Goal: Information Seeking & Learning: Learn about a topic

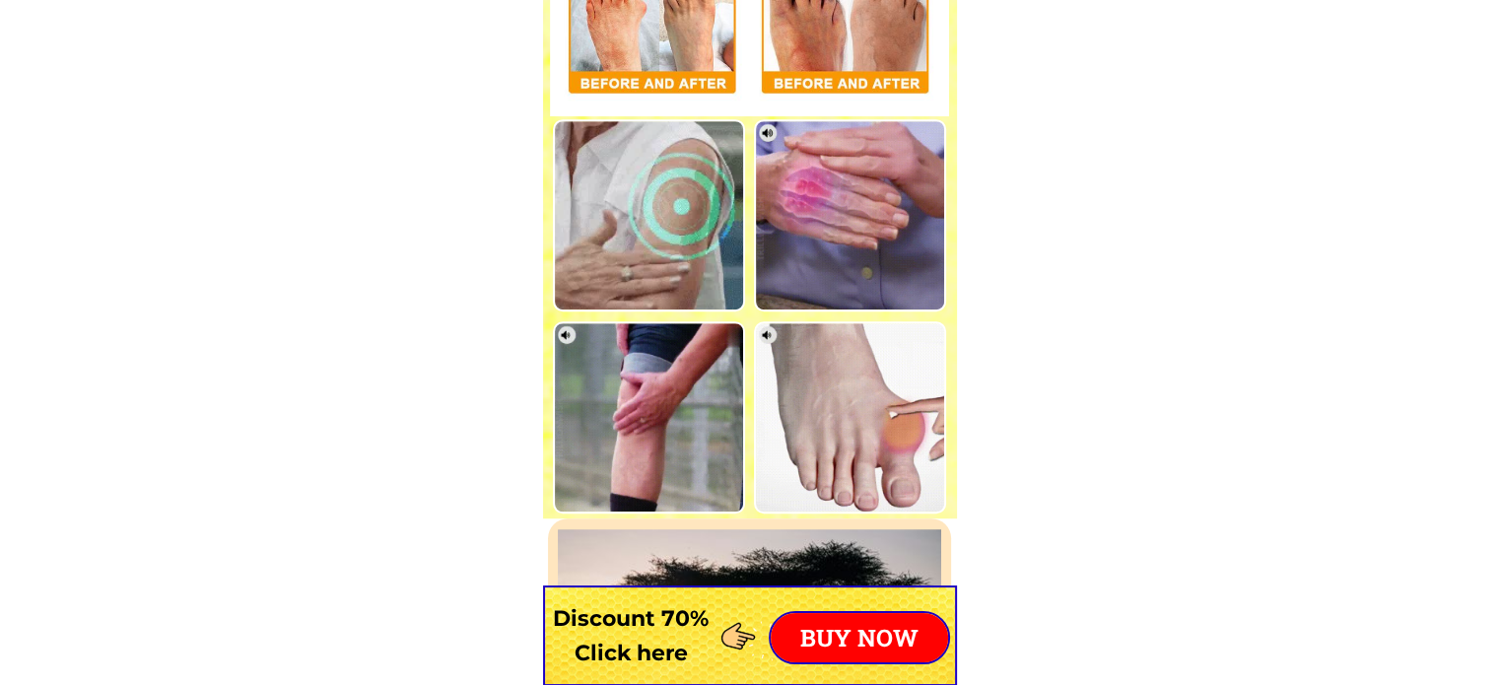
scroll to position [9066, 0]
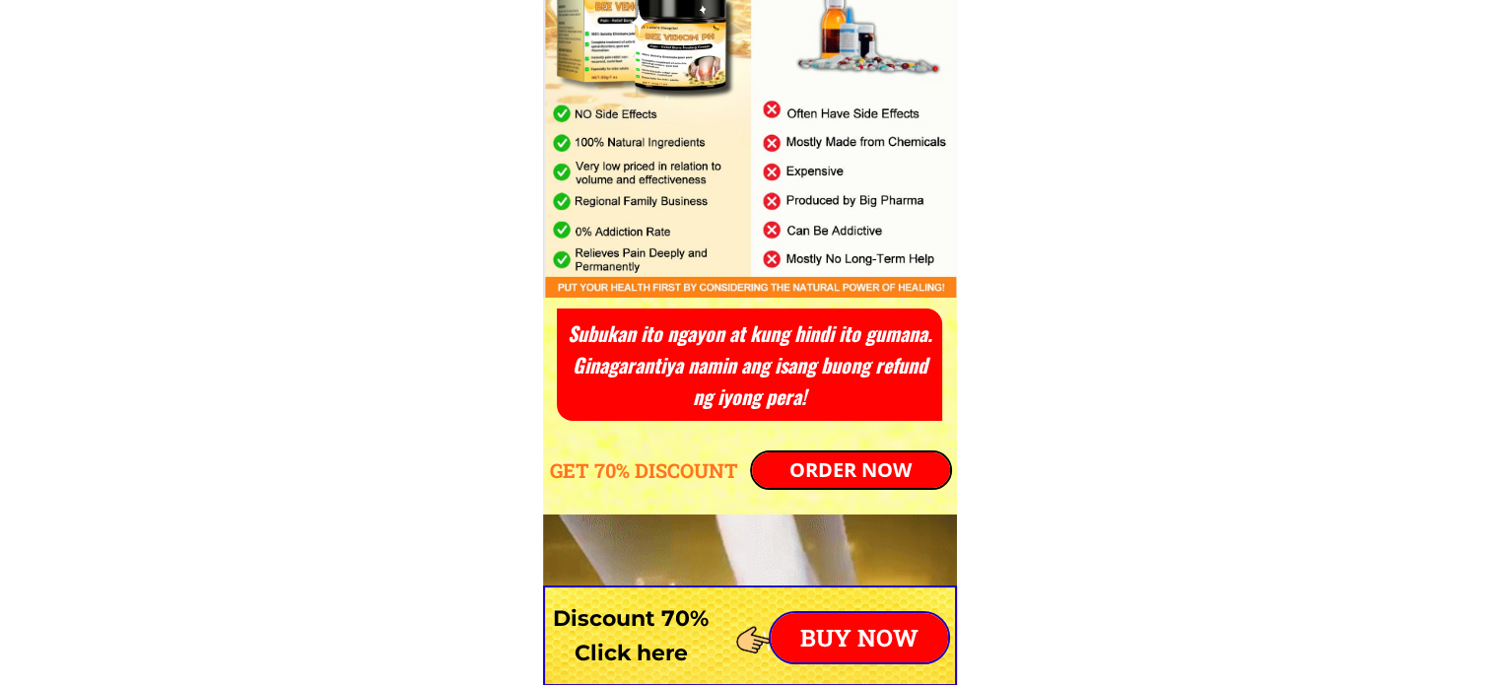
click at [857, 471] on p "ORDER NOW" at bounding box center [851, 470] width 198 height 35
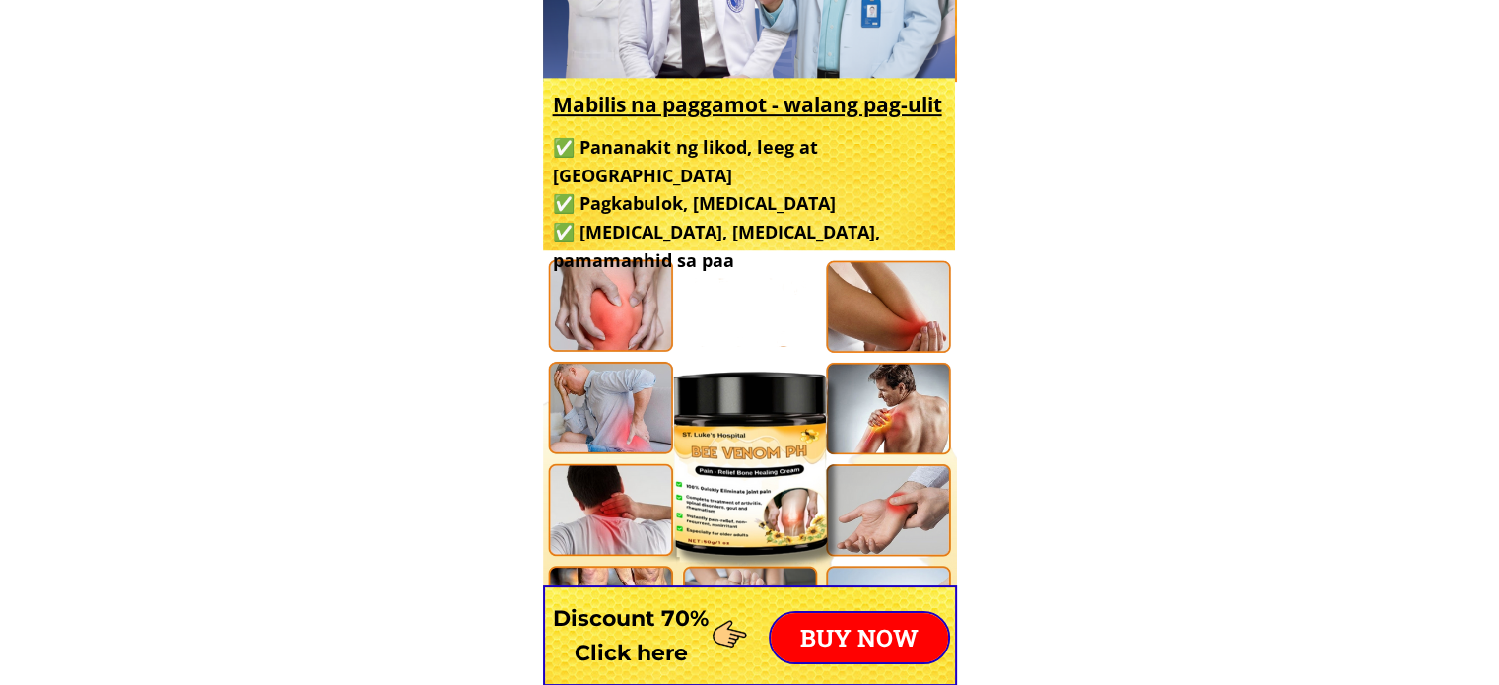
scroll to position [887, 0]
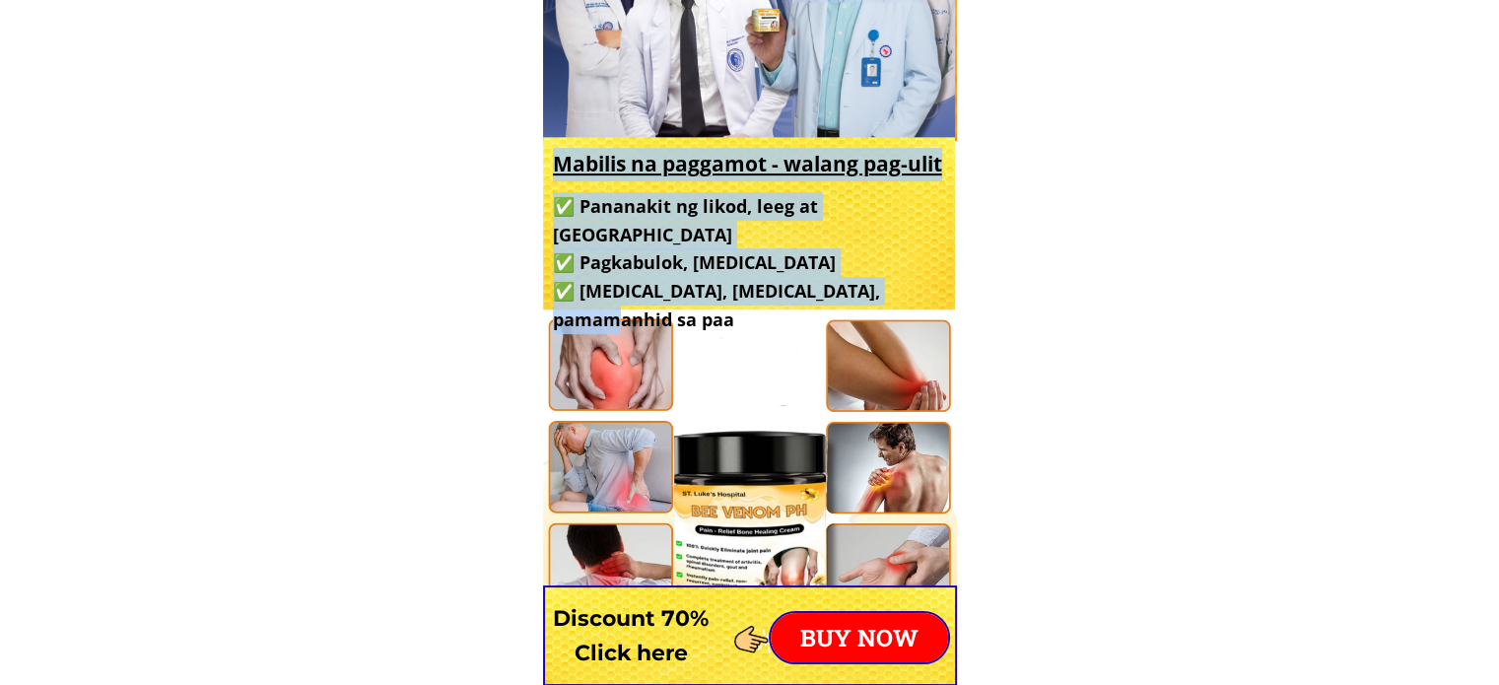
drag, startPoint x: 938, startPoint y: 260, endPoint x: 552, endPoint y: 159, distance: 398.6
copy div "Mabilis na paggamot - walang pag-ulit ✅ Pananakit ng likod, leeg at balikat ✅ P…"
click at [794, 235] on h3 "✅ Pananakit ng likod, leeg at balikat ✅ Pagkabulok, [MEDICAL_DATA] ✅ [MEDICAL_D…" at bounding box center [746, 263] width 387 height 142
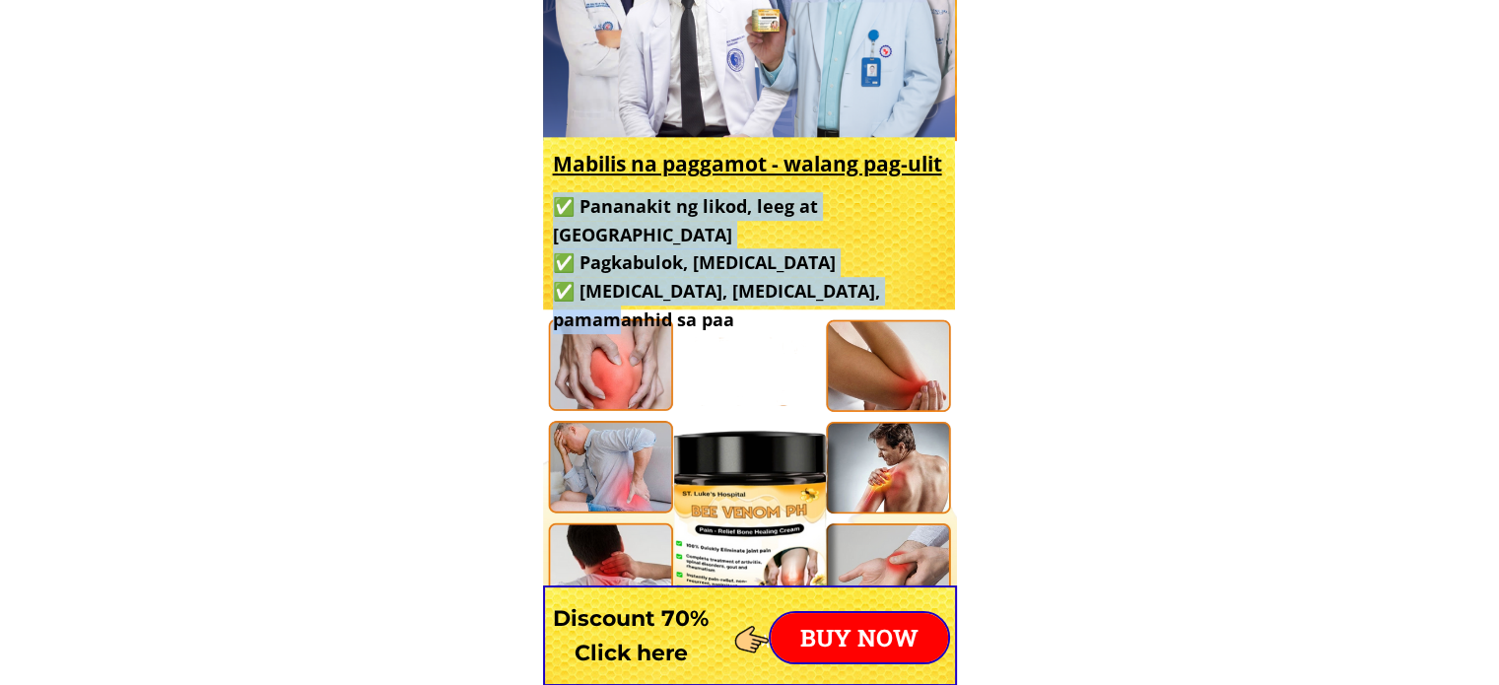
drag, startPoint x: 939, startPoint y: 265, endPoint x: 564, endPoint y: 212, distance: 378.4
click at [564, 212] on h3 "✅ Pananakit ng likod, leeg at balikat ✅ Pagkabulok, [MEDICAL_DATA] ✅ [MEDICAL_D…" at bounding box center [746, 263] width 387 height 142
copy h3 "✅ Pananakit ng likod, leeg at balikat ✅ Pagkabulok, [MEDICAL_DATA] ✅ [MEDICAL_D…"
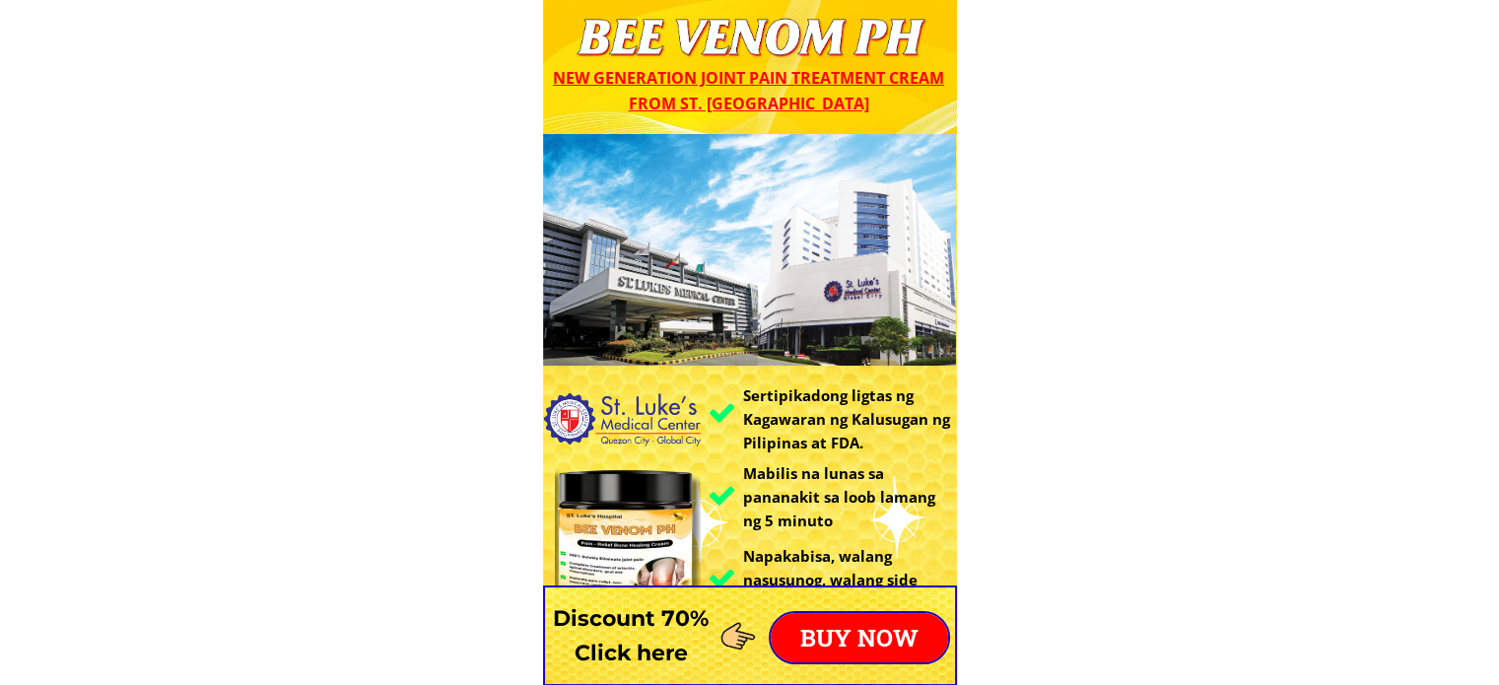
scroll to position [197, 0]
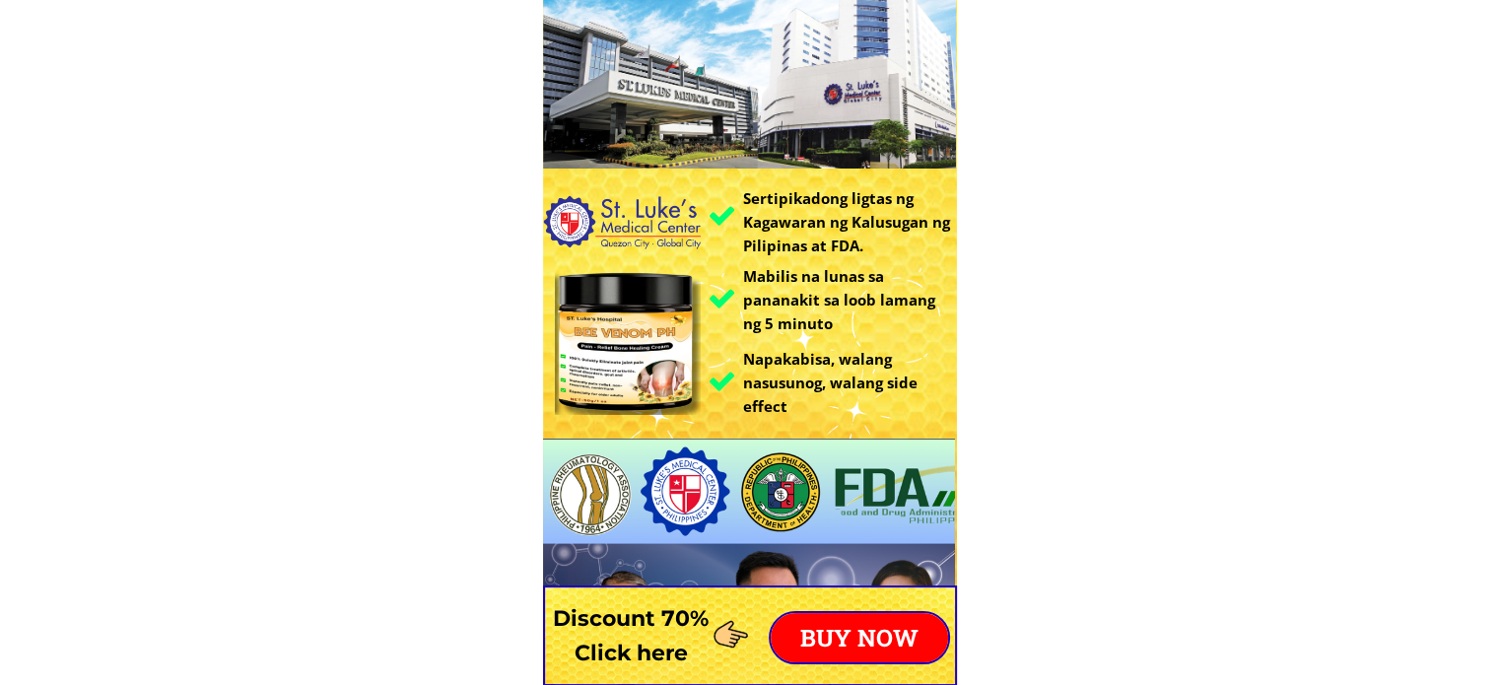
click at [828, 271] on h3 "Mabilis na lunas sa pananakit sa loob lamang ng 5 minuto" at bounding box center [846, 299] width 209 height 71
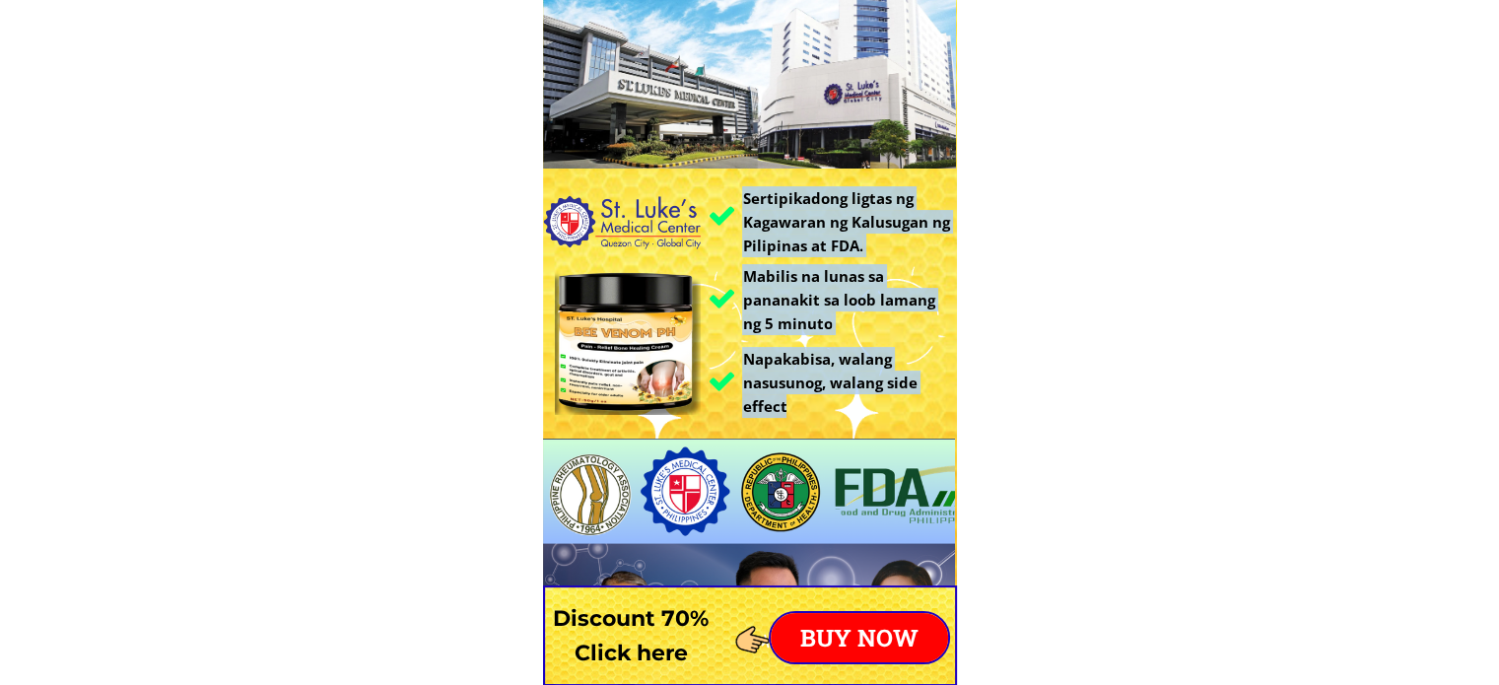
drag, startPoint x: 741, startPoint y: 196, endPoint x: 861, endPoint y: 397, distance: 233.8
click at [861, 397] on div "Sertipikadong ligtas ng Kagawaran ng Kalusugan ng Pilipinas at FDA. Mabilis na …" at bounding box center [750, 384] width 414 height 894
copy div "Sertipikadong ligtas ng Kagawaran ng Kalusugan ng Pilipinas at FDA. Mabilis na …"
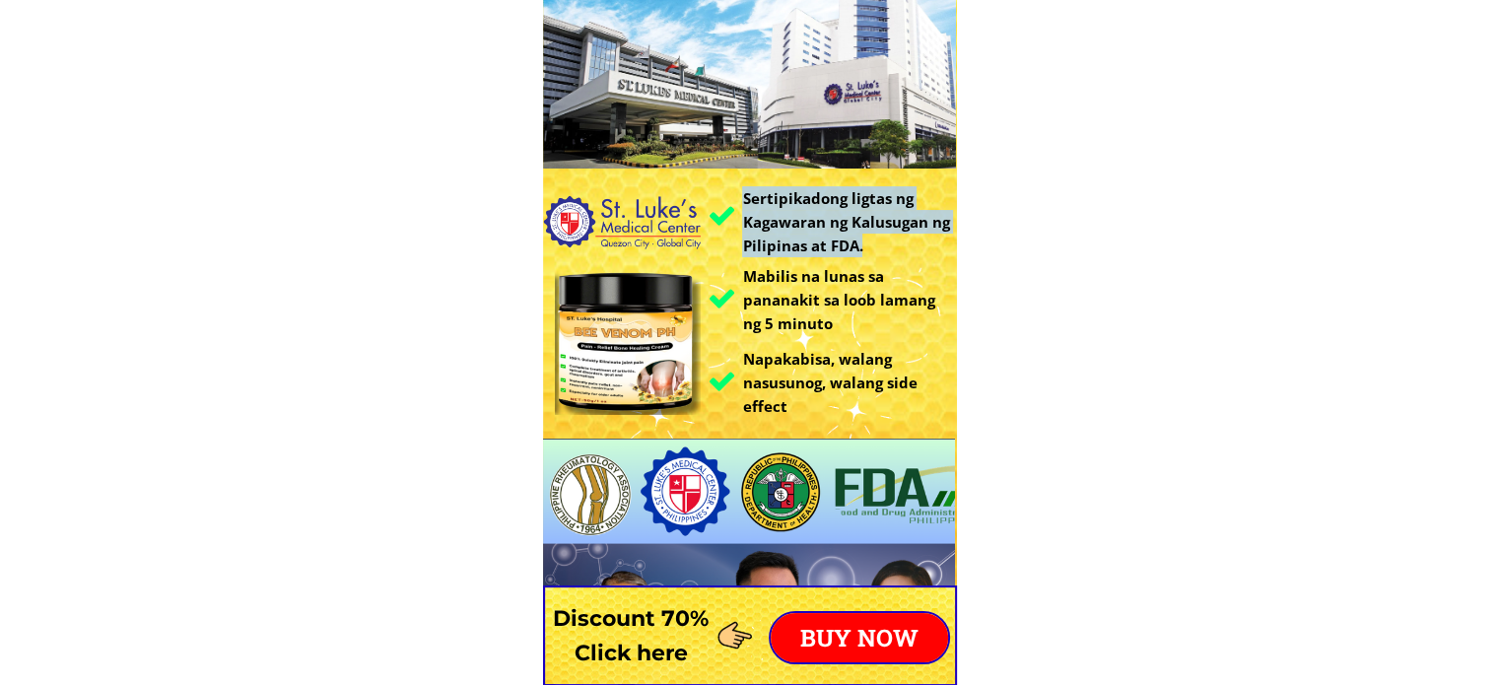
drag, startPoint x: 866, startPoint y: 240, endPoint x: 736, endPoint y: 209, distance: 132.7
click at [736, 209] on div "Sertipikadong ligtas ng Kagawaran ng Kalusugan ng Pilipinas at FDA. Mabilis na …" at bounding box center [750, 384] width 414 height 894
copy h3 "Sertipikadong ligtas ng Kagawaran ng Kalusugan ng Pilipinas at FDA."
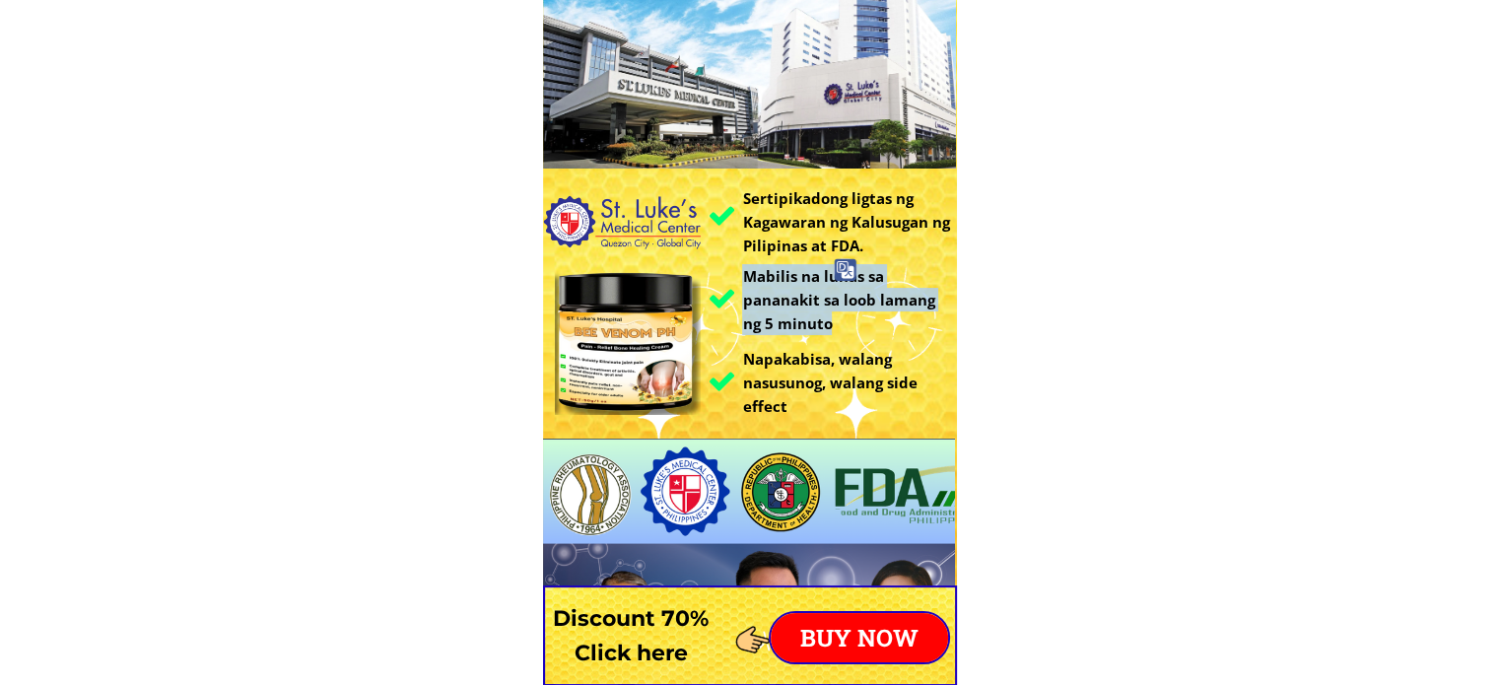
drag, startPoint x: 836, startPoint y: 319, endPoint x: 745, endPoint y: 279, distance: 99.3
click at [745, 279] on h3 "Mabilis na lunas sa pananakit sa loob lamang ng 5 minuto" at bounding box center [846, 299] width 209 height 71
copy h3 "Mabilis na lunas sa pananakit sa loob lamang ng 5 minuto"
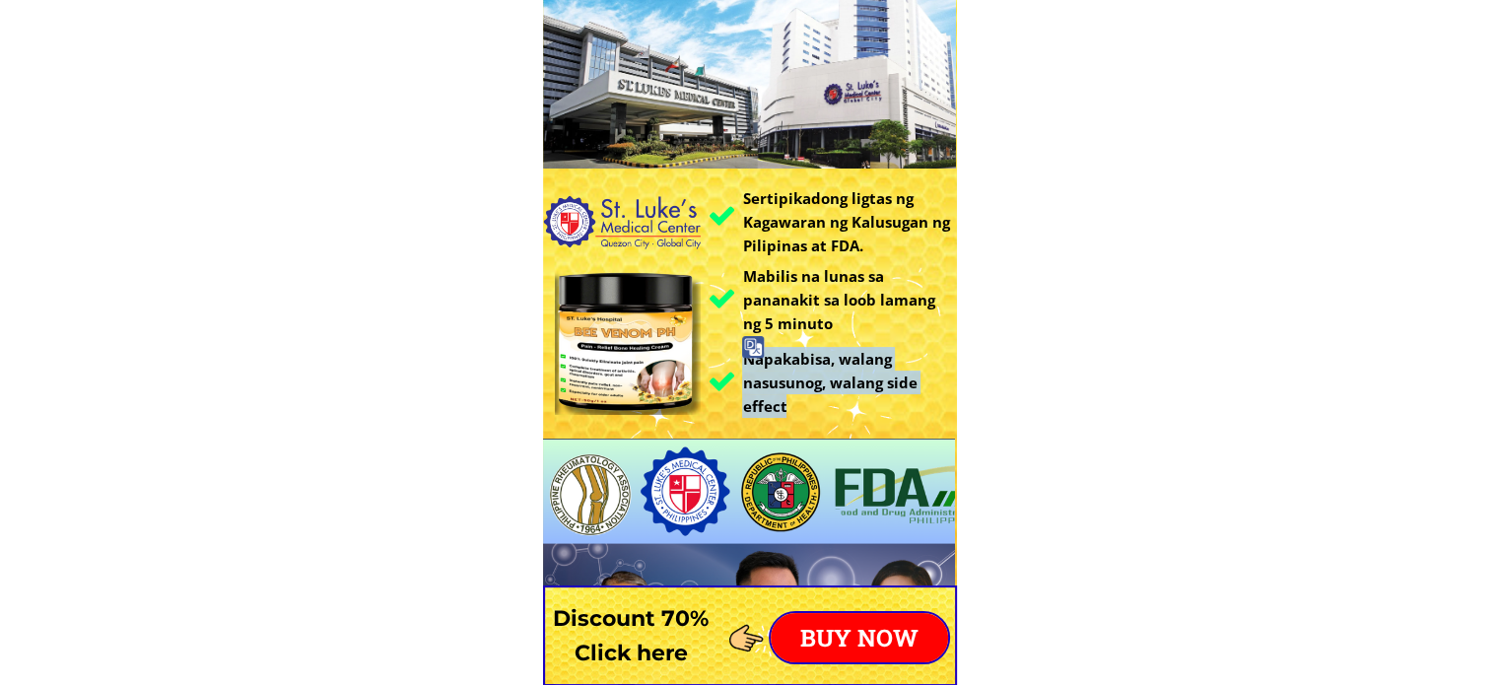
drag, startPoint x: 793, startPoint y: 403, endPoint x: 742, endPoint y: 363, distance: 64.5
click at [742, 363] on h3 "Napakabisa, walang nasusunog, walang side effect" at bounding box center [849, 382] width 214 height 71
copy h3 "Napakabisa, walang nasusunog, walang side effect"
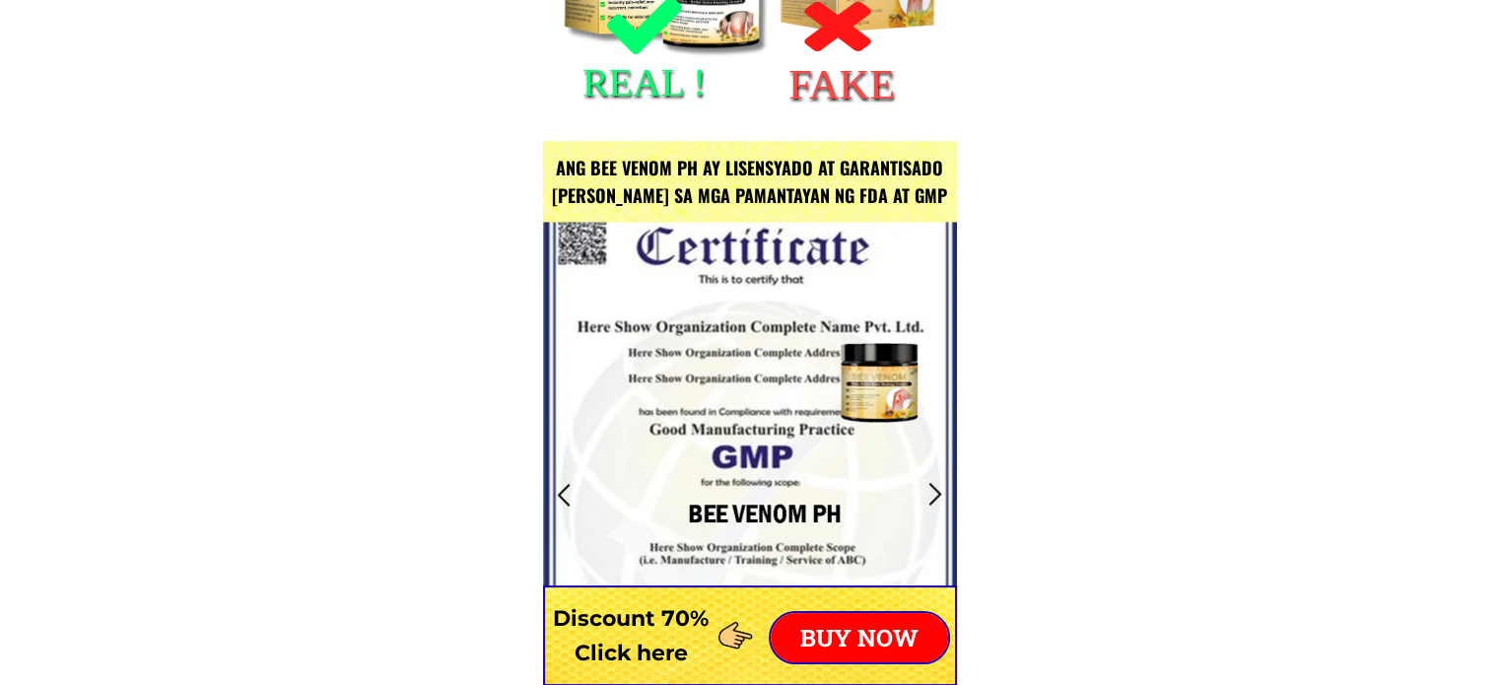
scroll to position [2563, 0]
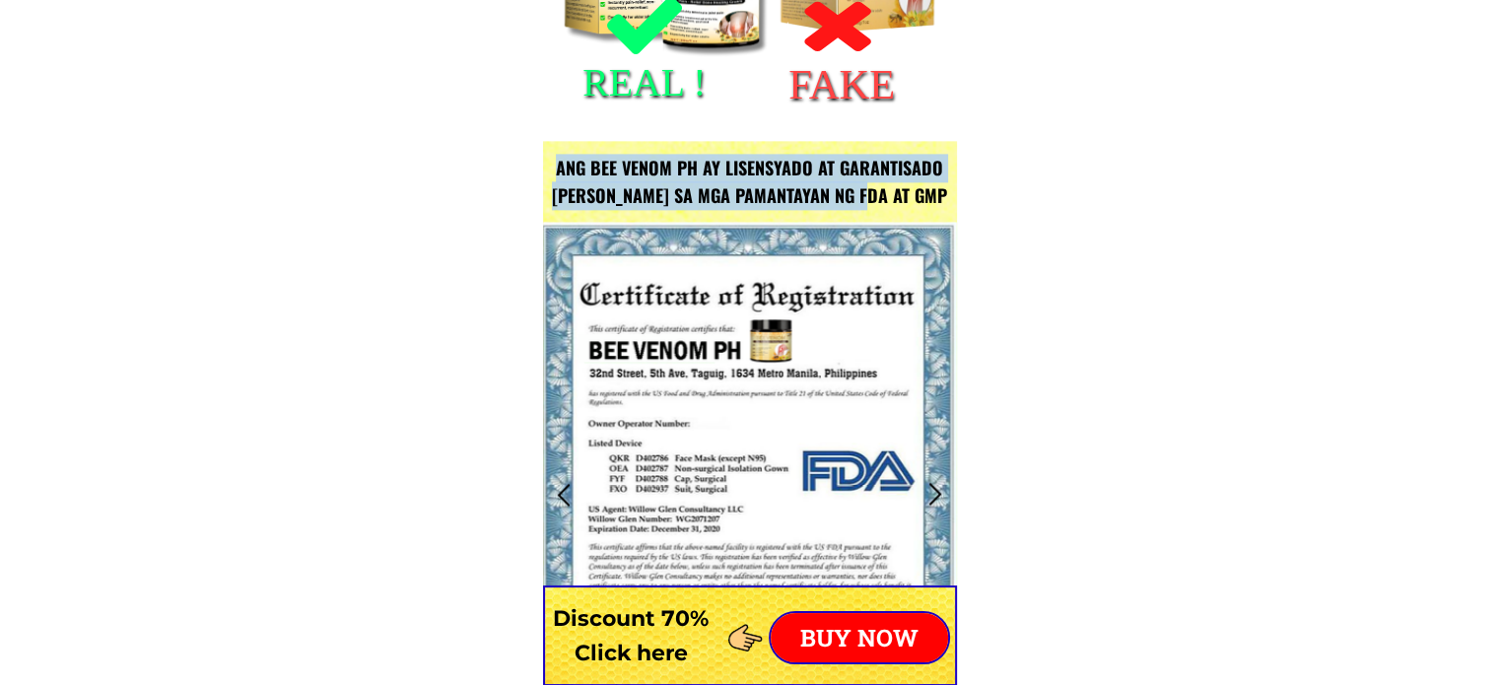
drag, startPoint x: 908, startPoint y: 197, endPoint x: 552, endPoint y: 165, distance: 357.4
click at [552, 165] on h3 "Ang BEE VENOM PH ay lisensyado at garantisado [PERSON_NAME] sa mga pamantayan n…" at bounding box center [750, 182] width 408 height 57
copy h3 "Ang BEE VENOM PH ay lisensyado at garantisado [PERSON_NAME] sa mga pamantayan n…"
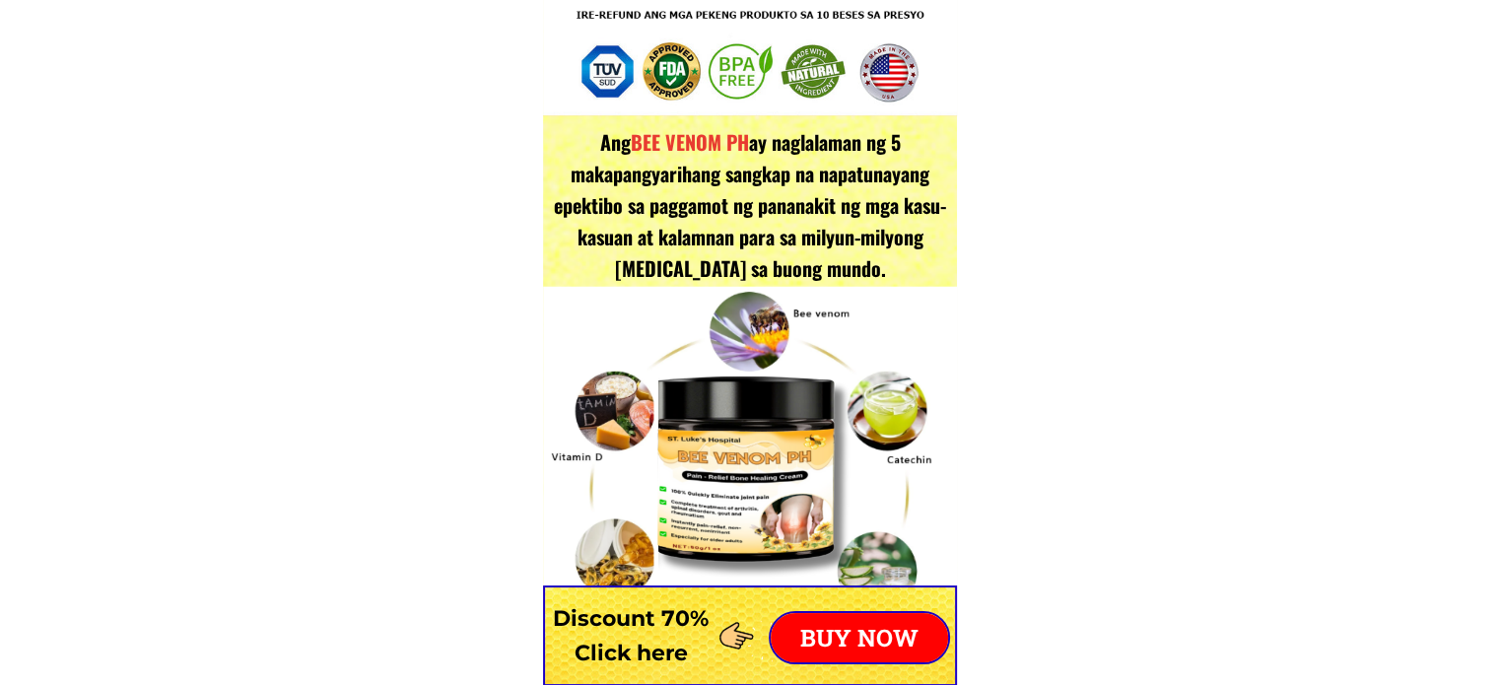
scroll to position [3450, 0]
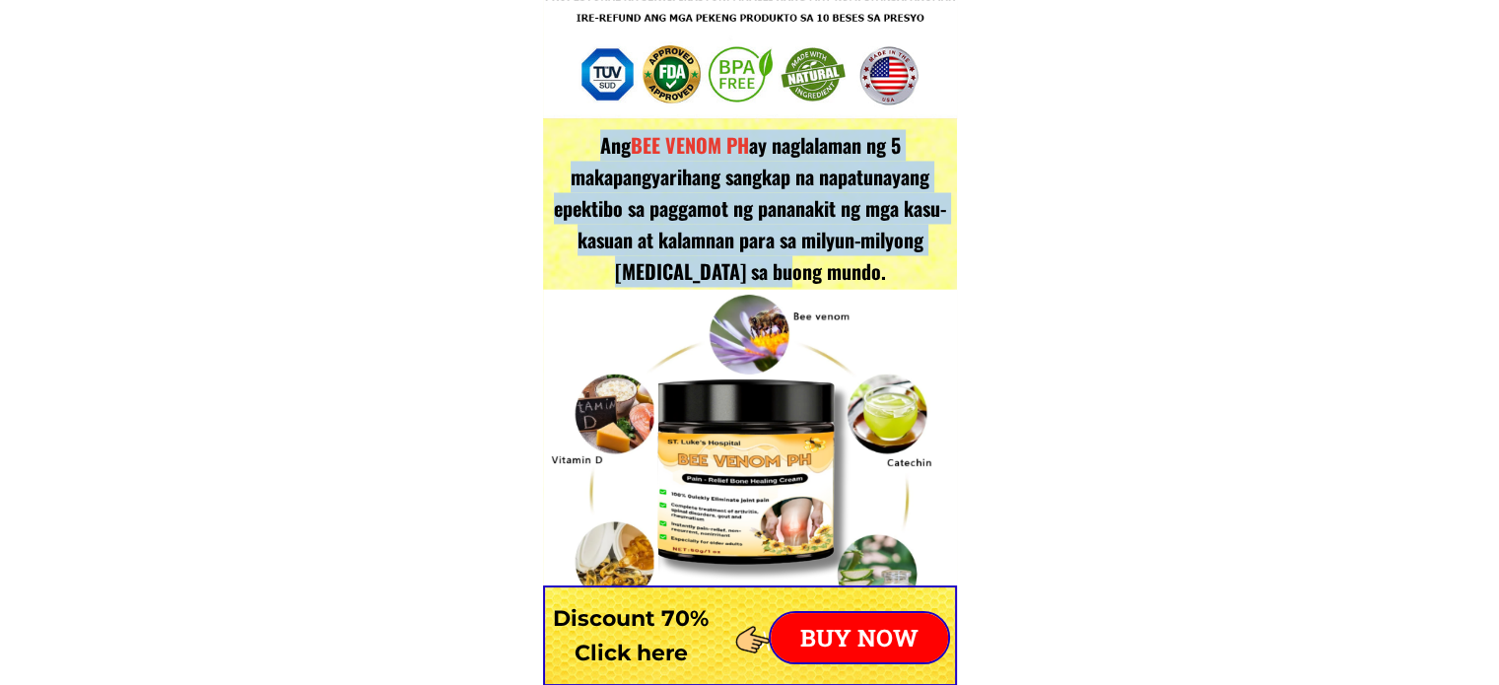
drag, startPoint x: 824, startPoint y: 275, endPoint x: 587, endPoint y: 153, distance: 267.2
click at [587, 153] on h3 "Ang BEE VENOM PH ay naglalaman ng 5 makapangyarihang sangkap na napatunayang ep…" at bounding box center [750, 208] width 404 height 158
copy h3 "Ang BEE VENOM PH ay naglalaman ng 5 makapangyarihang sangkap na napatunayang ep…"
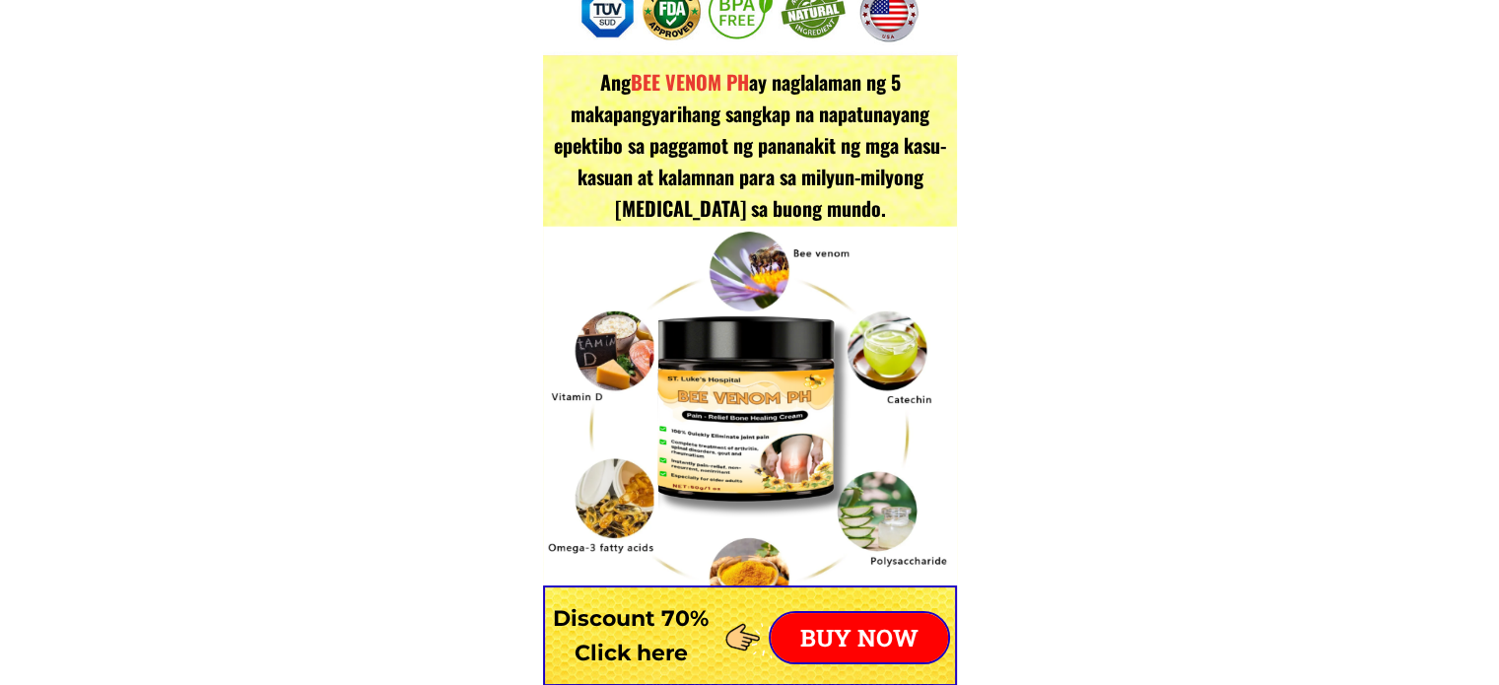
scroll to position [3549, 0]
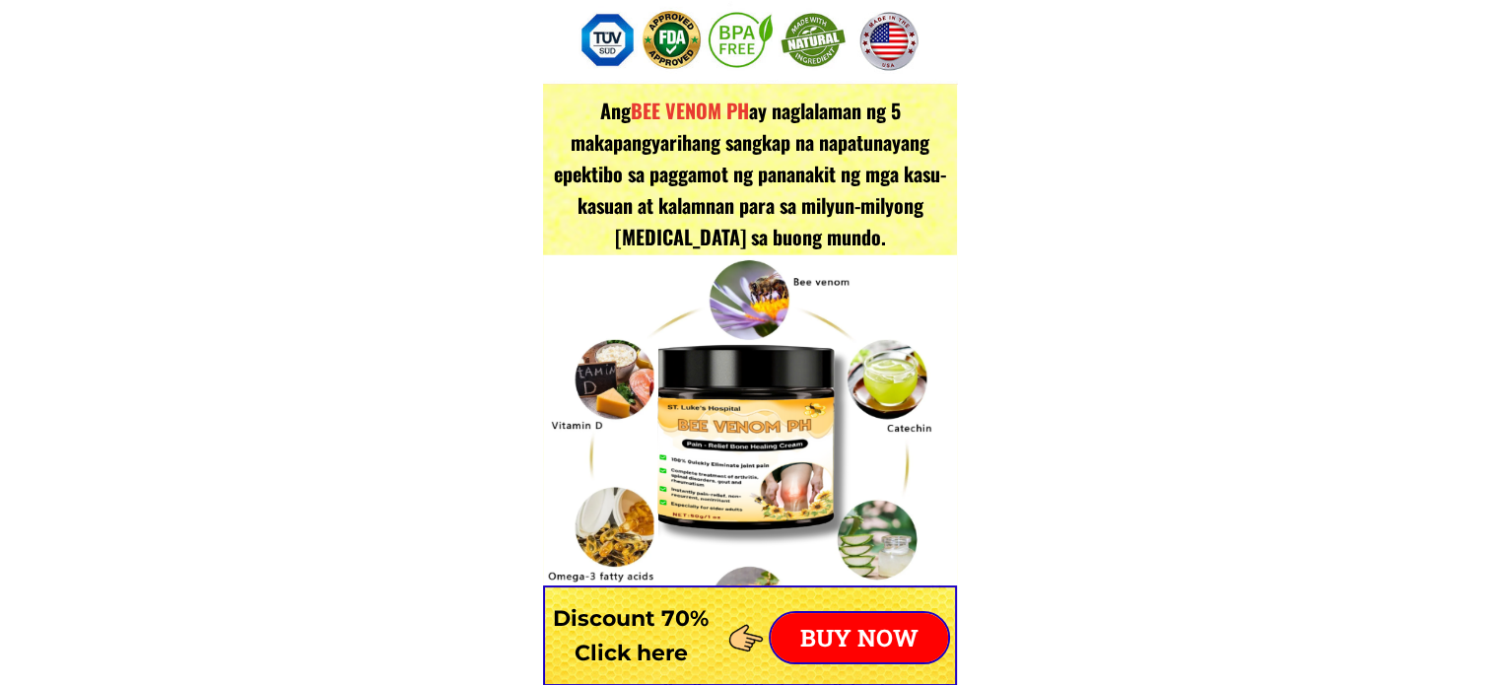
scroll to position [3450, 0]
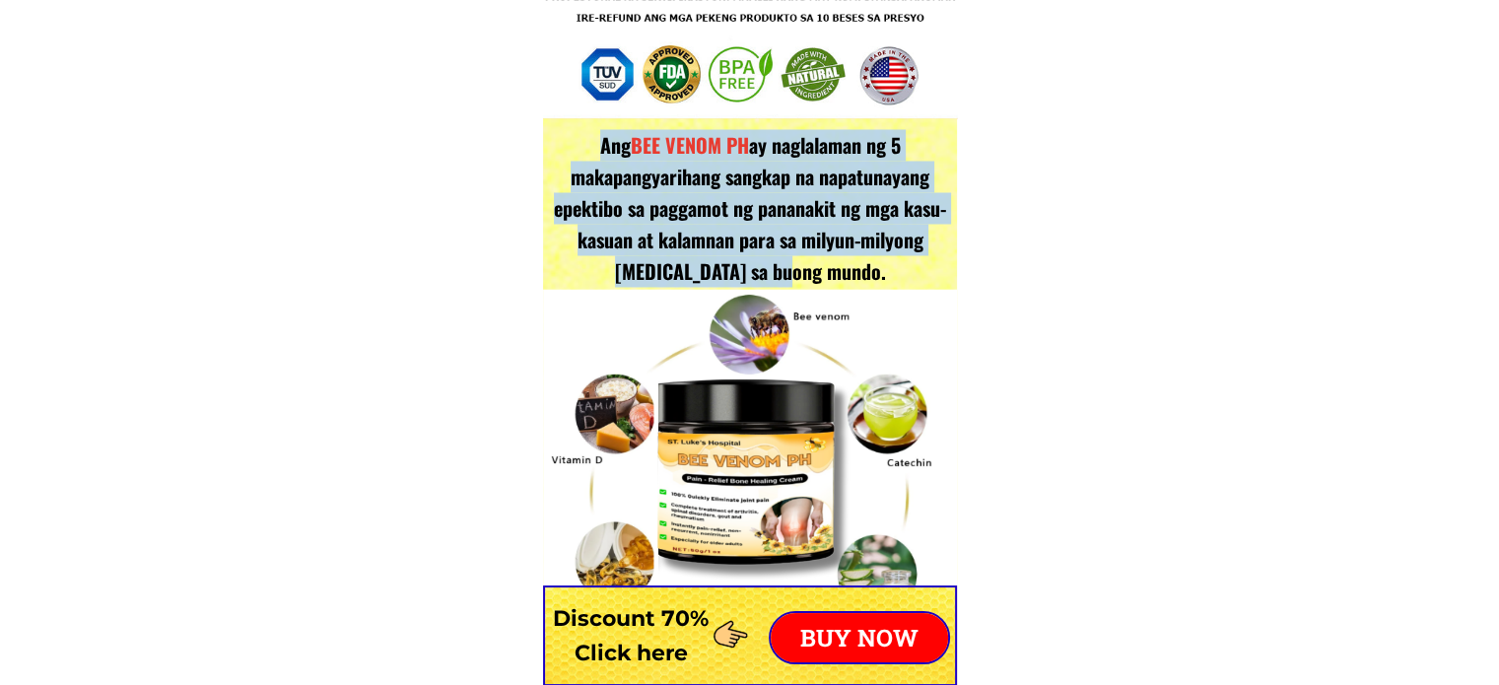
drag, startPoint x: 828, startPoint y: 271, endPoint x: 595, endPoint y: 145, distance: 264.7
click at [595, 145] on h3 "Ang BEE VENOM PH ay naglalaman ng 5 makapangyarihang sangkap na napatunayang ep…" at bounding box center [750, 208] width 404 height 158
copy h3 "Ang BEE VENOM PH ay naglalaman ng 5 makapangyarihang sangkap na napatunayang ep…"
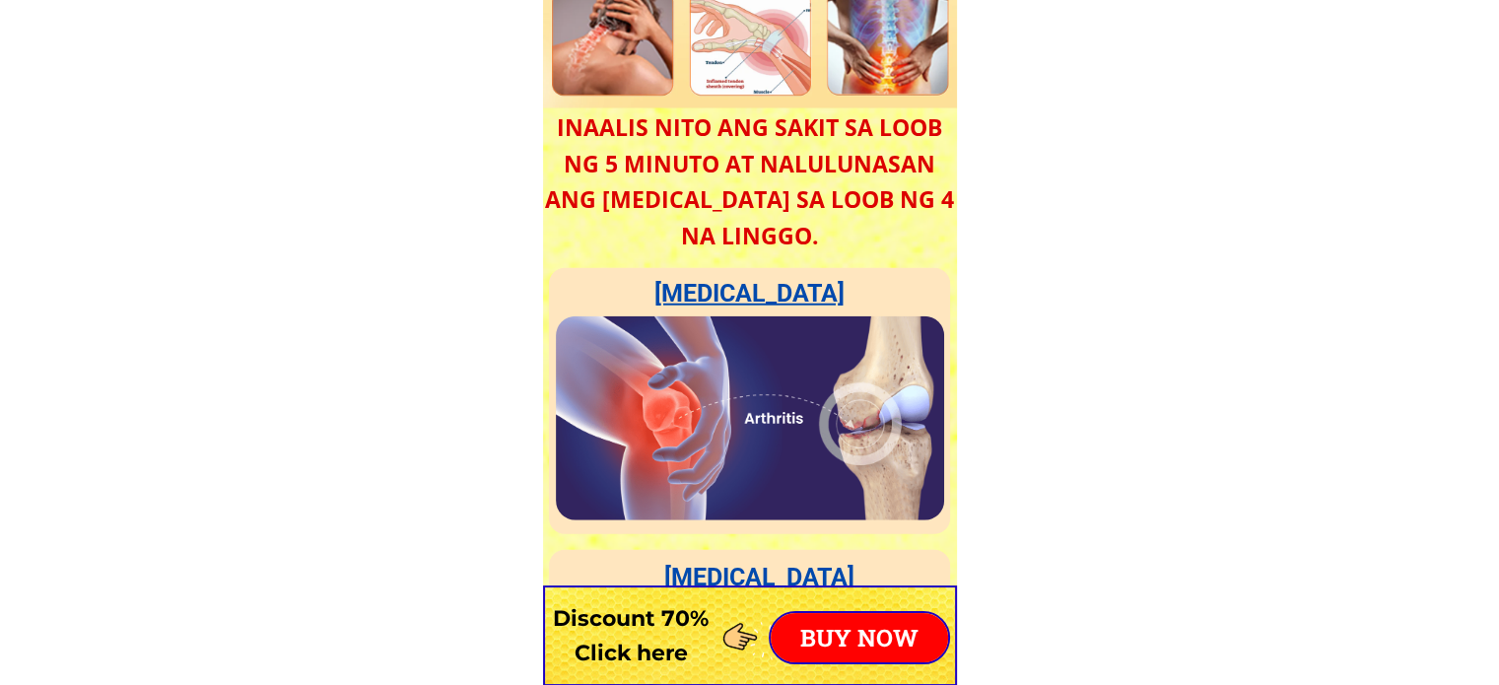
scroll to position [5126, 0]
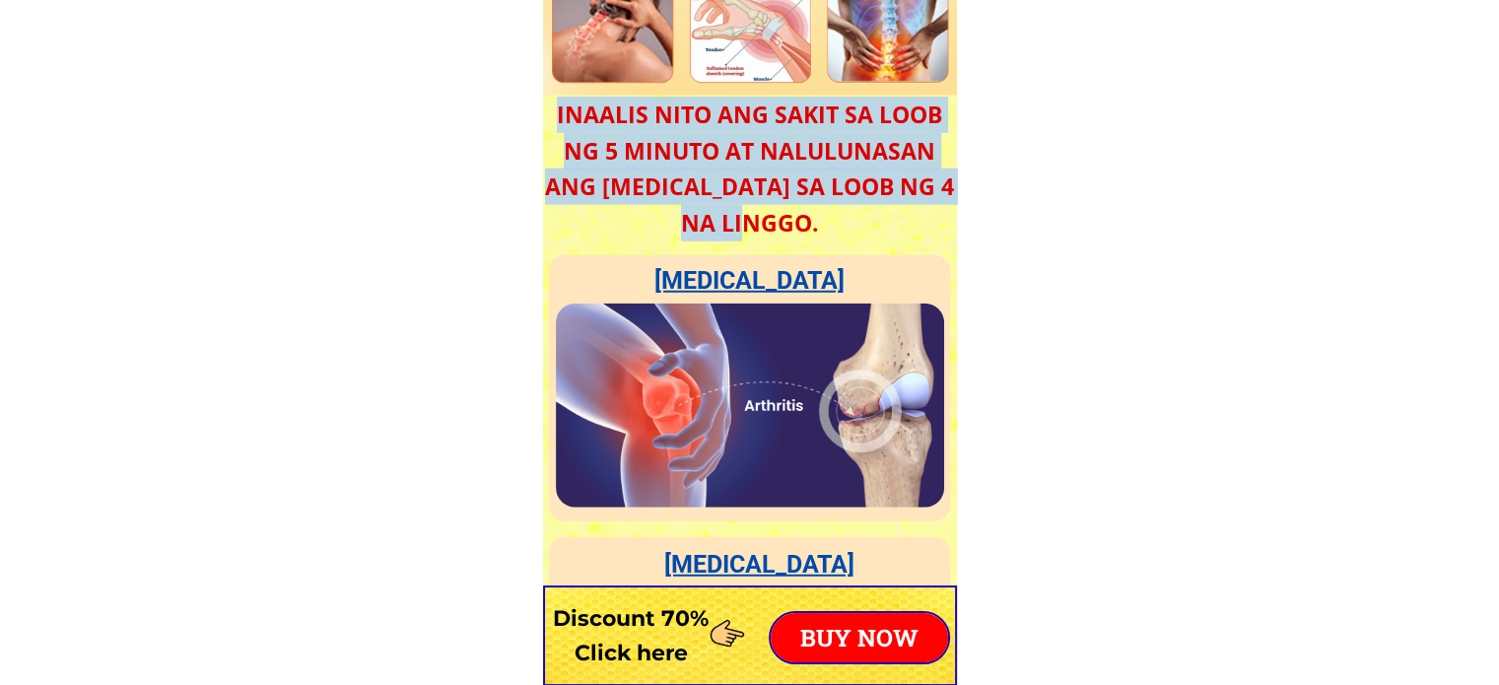
drag, startPoint x: 809, startPoint y: 219, endPoint x: 543, endPoint y: 108, distance: 288.2
click at [543, 108] on h3 "INAALIS NITO ANG SAKIT SA LOOB NG 5 MINUTO AT NALULUNASAN ANG [MEDICAL_DATA] SA…" at bounding box center [749, 169] width 414 height 145
copy h3 "INAALIS NITO ANG SAKIT SA LOOB NG 5 MINUTO AT NALULUNASAN ANG [MEDICAL_DATA] SA…"
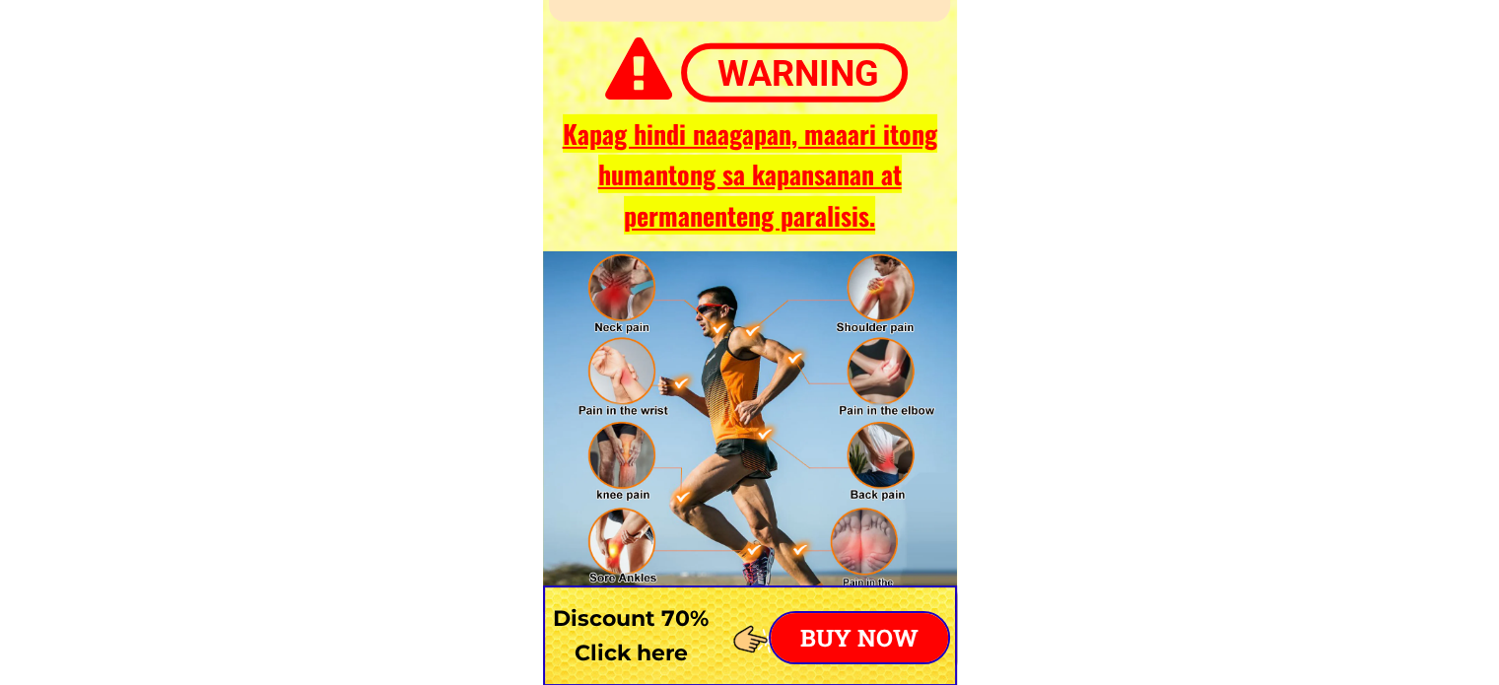
scroll to position [6112, 0]
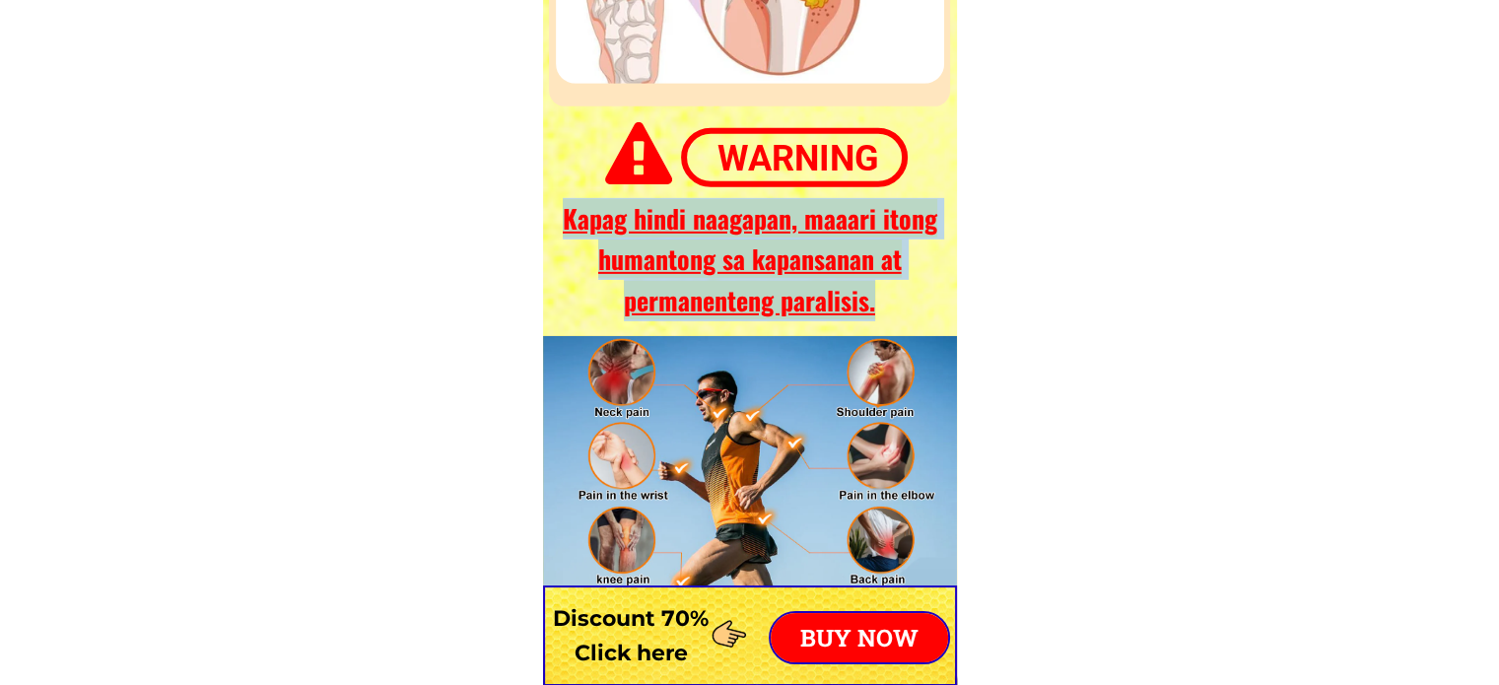
drag, startPoint x: 789, startPoint y: 287, endPoint x: 561, endPoint y: 224, distance: 236.3
click at [561, 224] on h3 "Kapag hindi naagapan, maaari itong humantong sa kapansanan at permanenteng para…" at bounding box center [749, 259] width 401 height 123
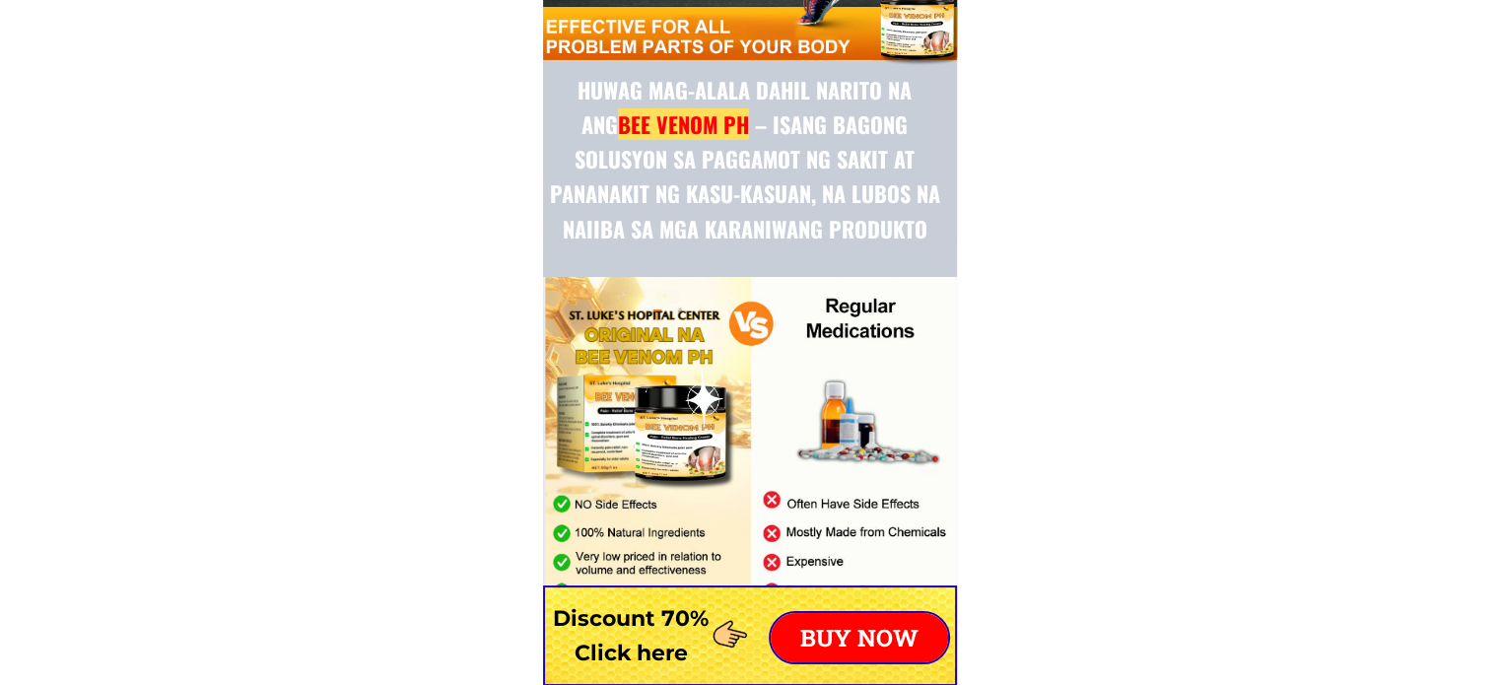
scroll to position [6704, 0]
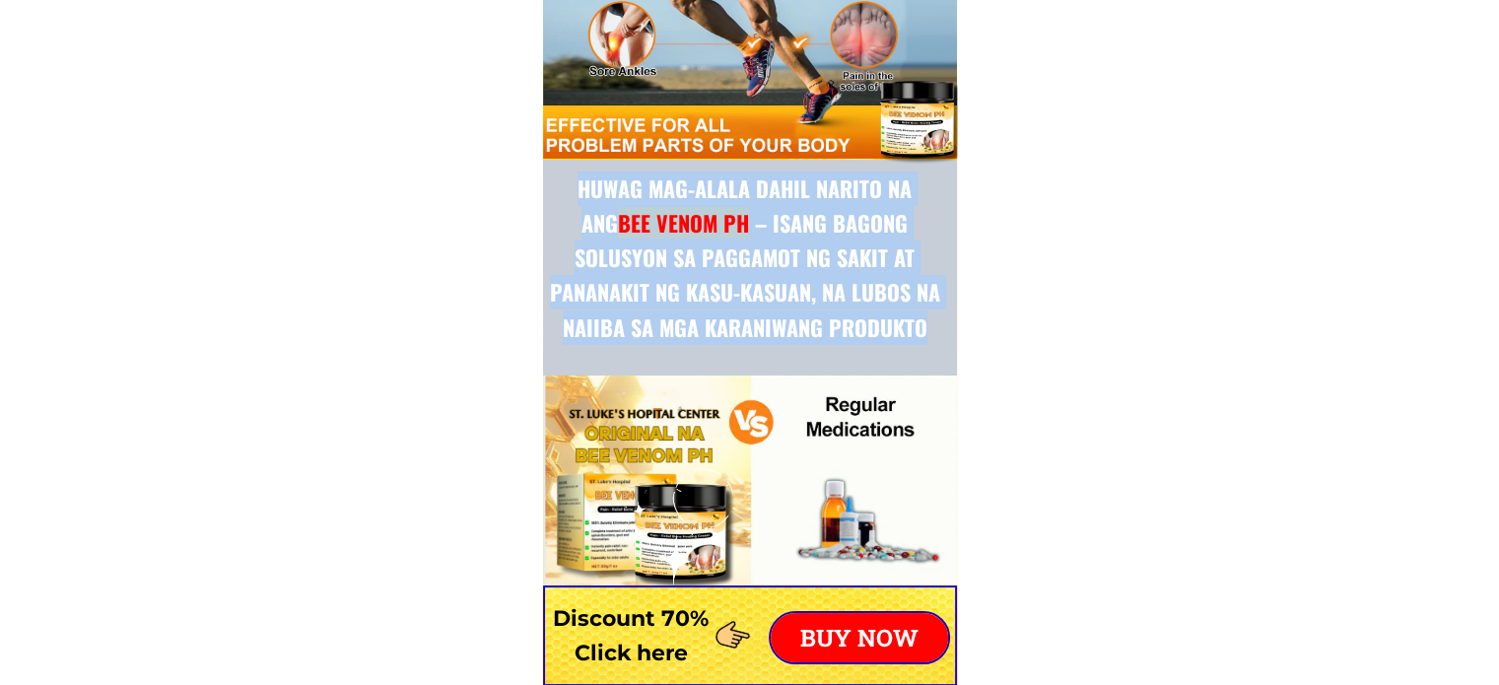
drag, startPoint x: 871, startPoint y: 342, endPoint x: 559, endPoint y: 193, distance: 346.2
click at [559, 193] on h3 "Huwag mag-alala dahil narito na ang BEE VENOM PH – isang bagong solusyon sa pag…" at bounding box center [745, 259] width 404 height 174
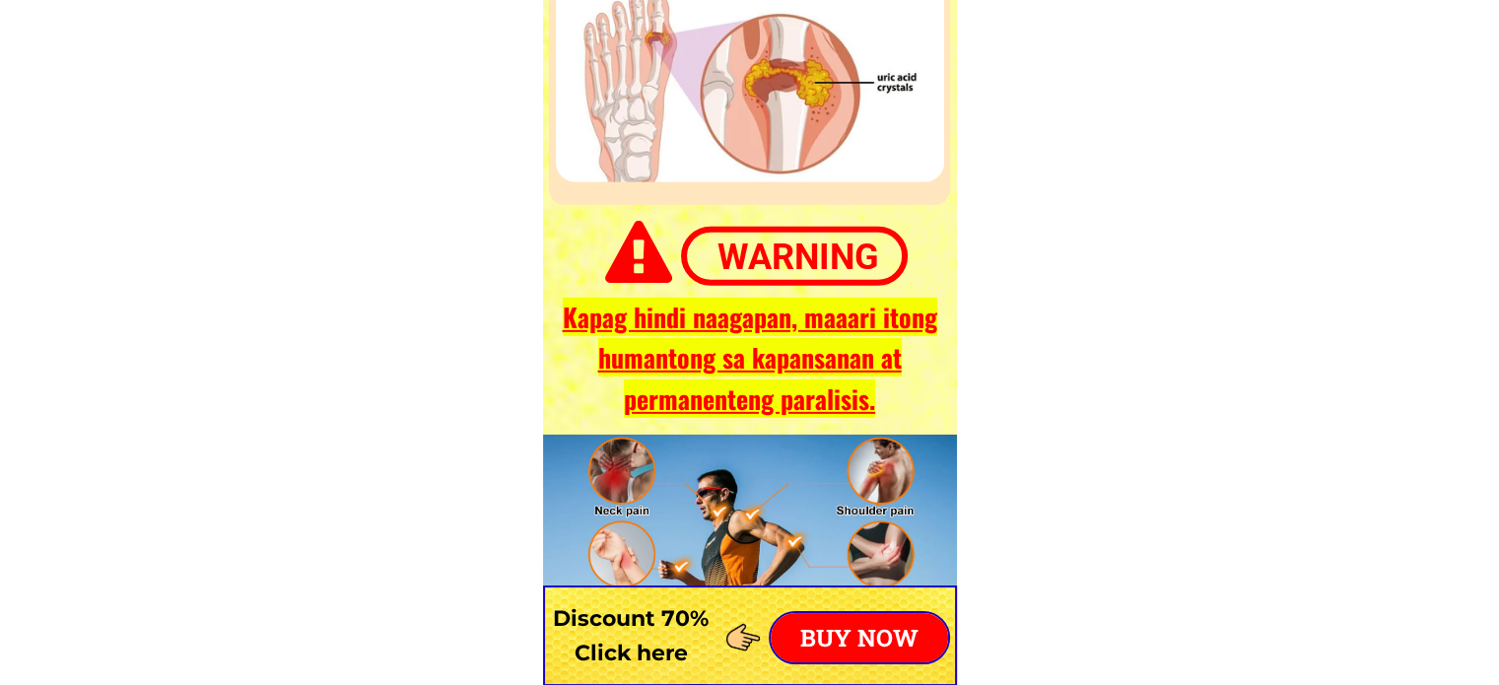
scroll to position [6112, 0]
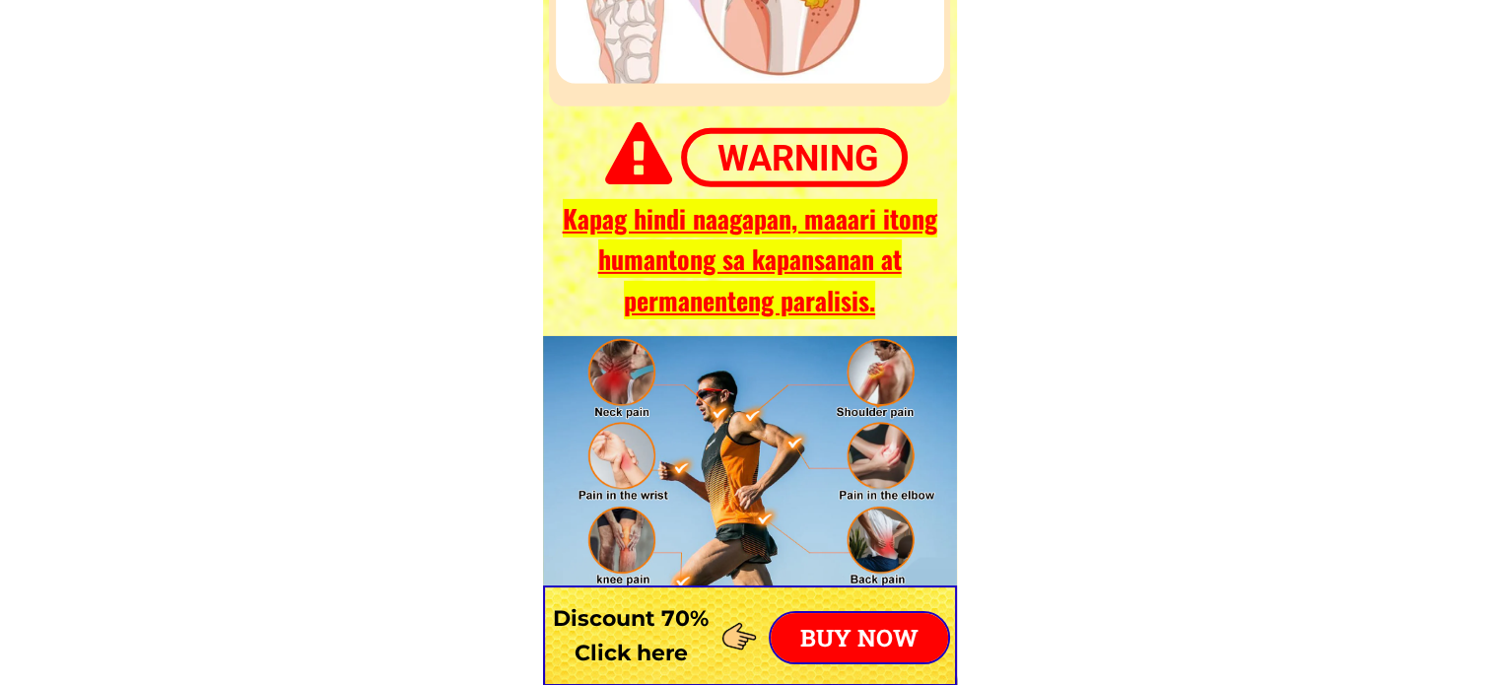
click at [888, 312] on h3 "Kapag hindi naagapan, maaari itong humantong sa kapansanan at permanenteng para…" at bounding box center [749, 259] width 401 height 123
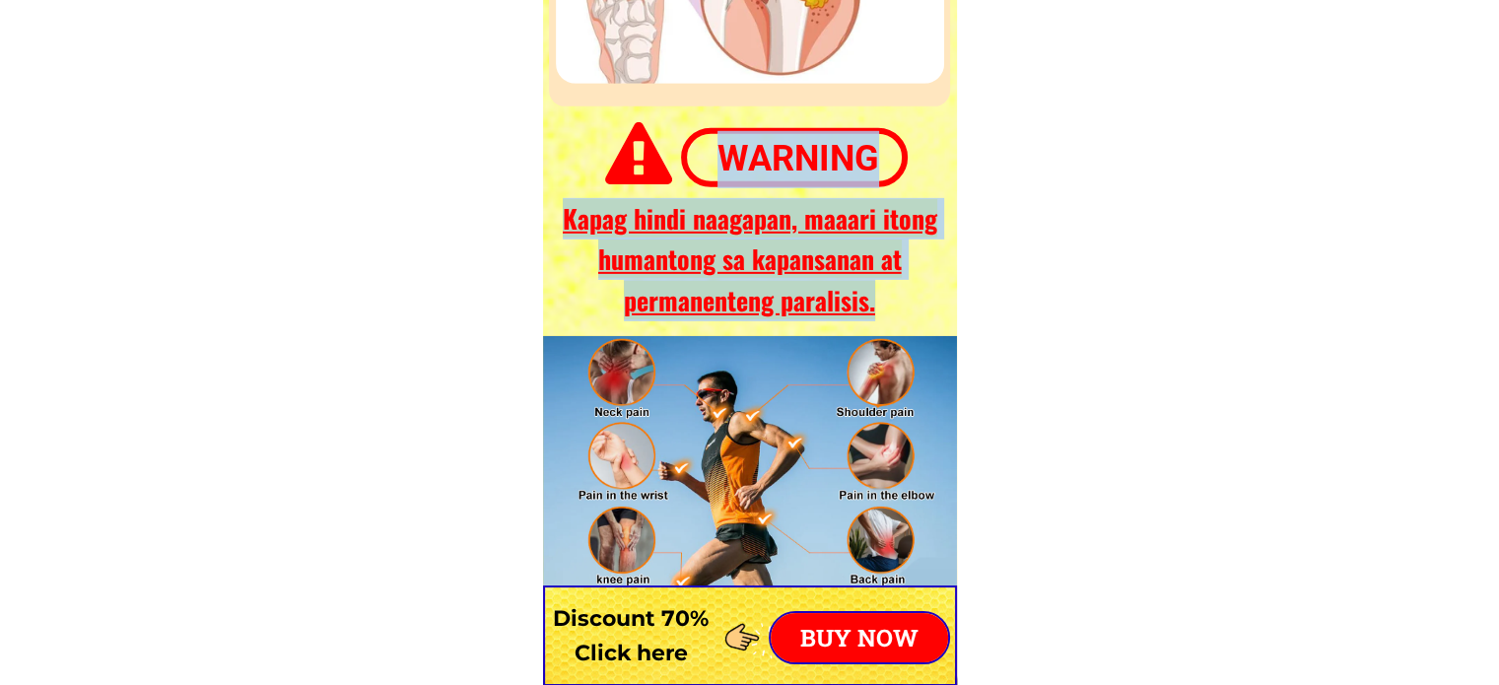
drag, startPoint x: 903, startPoint y: 310, endPoint x: 546, endPoint y: 220, distance: 368.0
click at [669, 262] on span "Kapag hindi naagapan, maaari itong humantong sa kapansanan at permanenteng para…" at bounding box center [750, 259] width 375 height 120
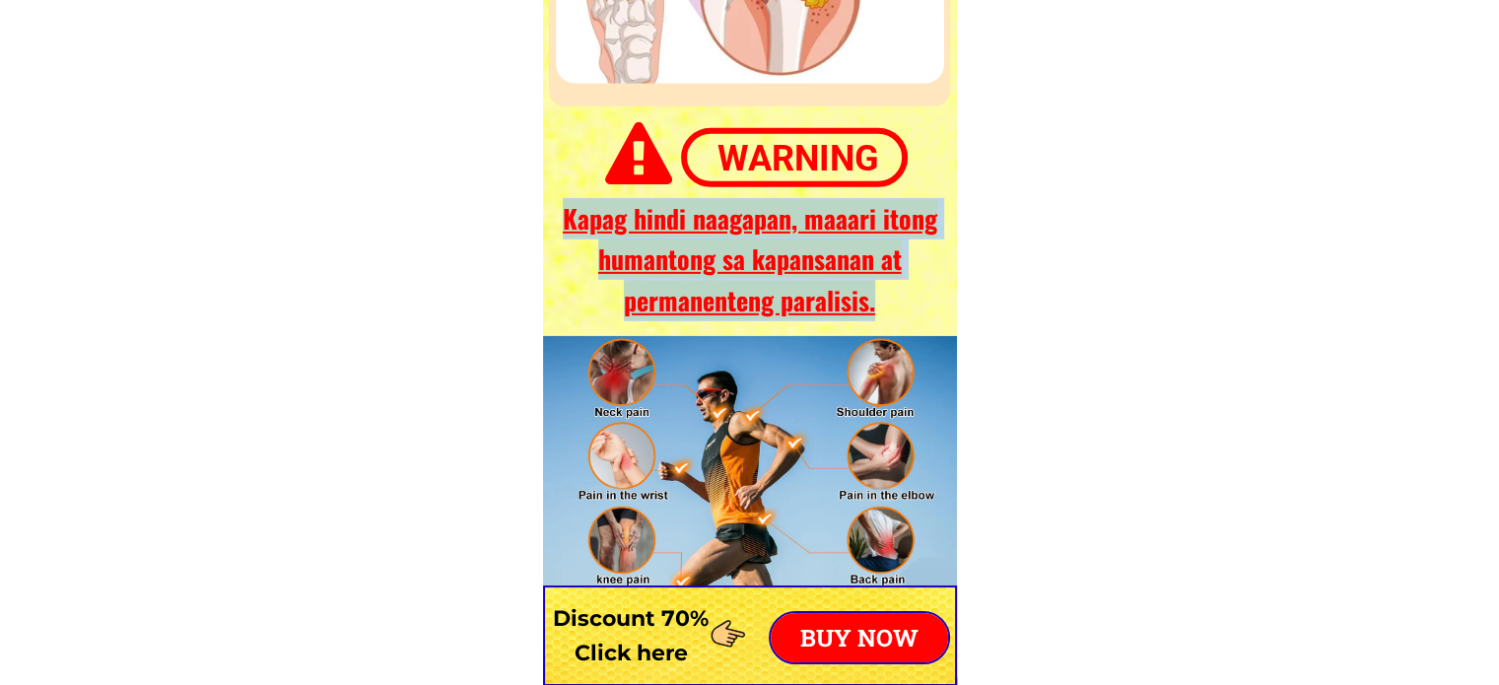
drag, startPoint x: 563, startPoint y: 216, endPoint x: 920, endPoint y: 307, distance: 368.2
click at [920, 307] on h3 "Kapag hindi naagapan, maaari itong humantong sa kapansanan at permanenteng para…" at bounding box center [749, 259] width 401 height 123
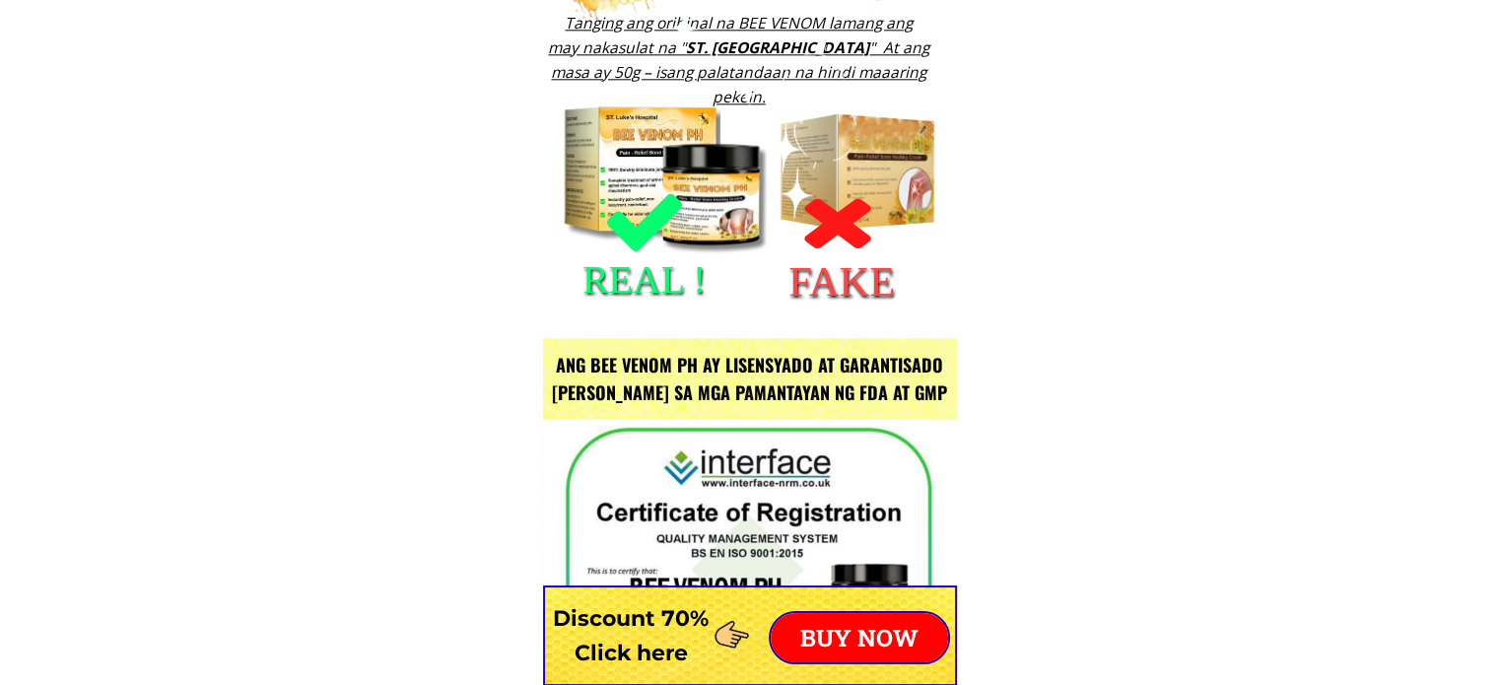
scroll to position [1873, 0]
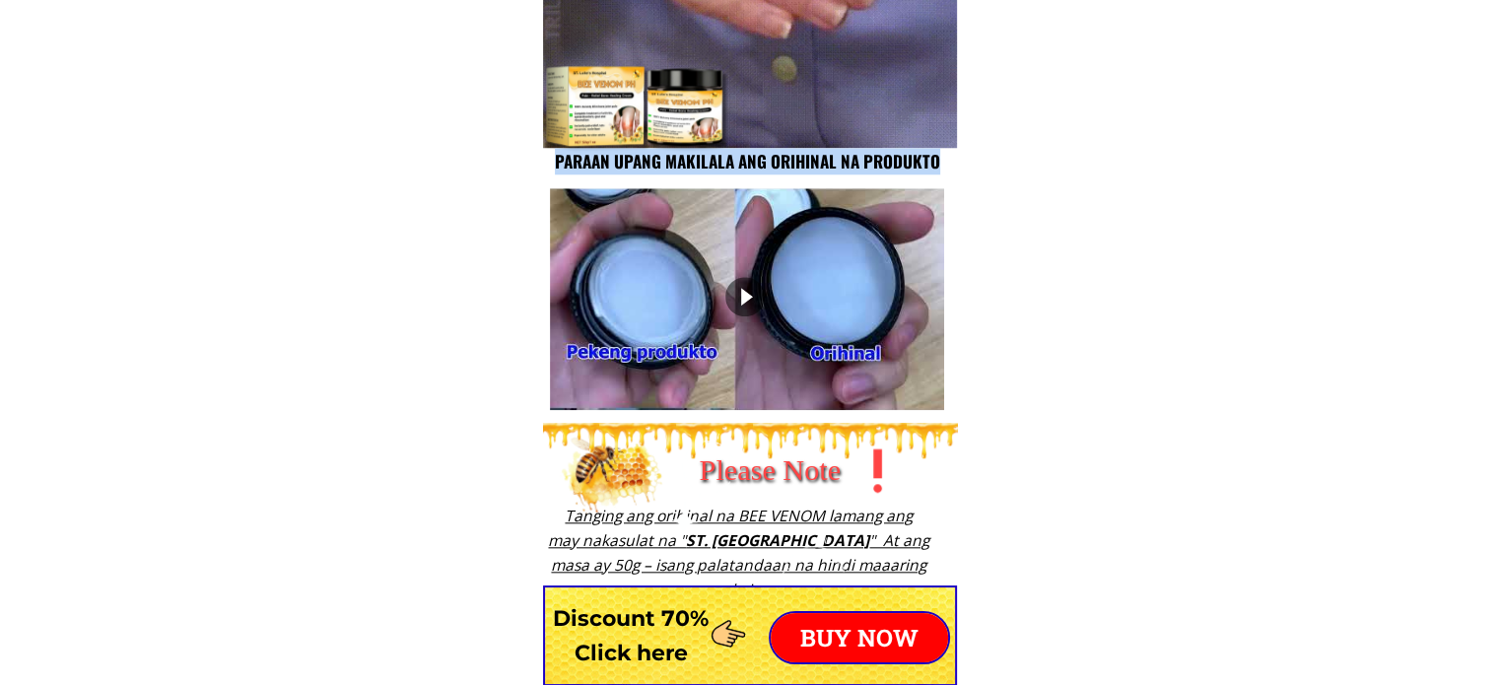
drag, startPoint x: 551, startPoint y: 156, endPoint x: 940, endPoint y: 169, distance: 388.6
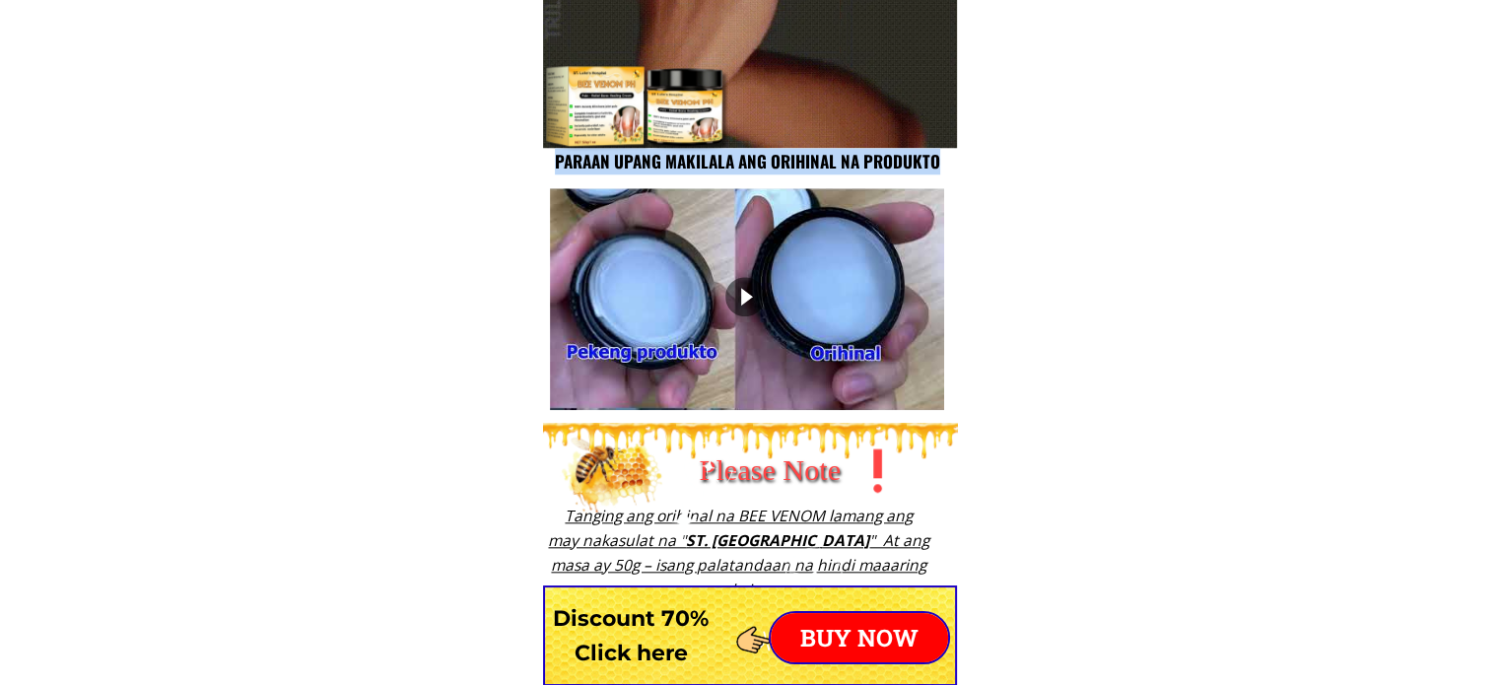
click at [940, 169] on h3 "Paraan upang makilala ang orihinal na produkto" at bounding box center [747, 161] width 408 height 27
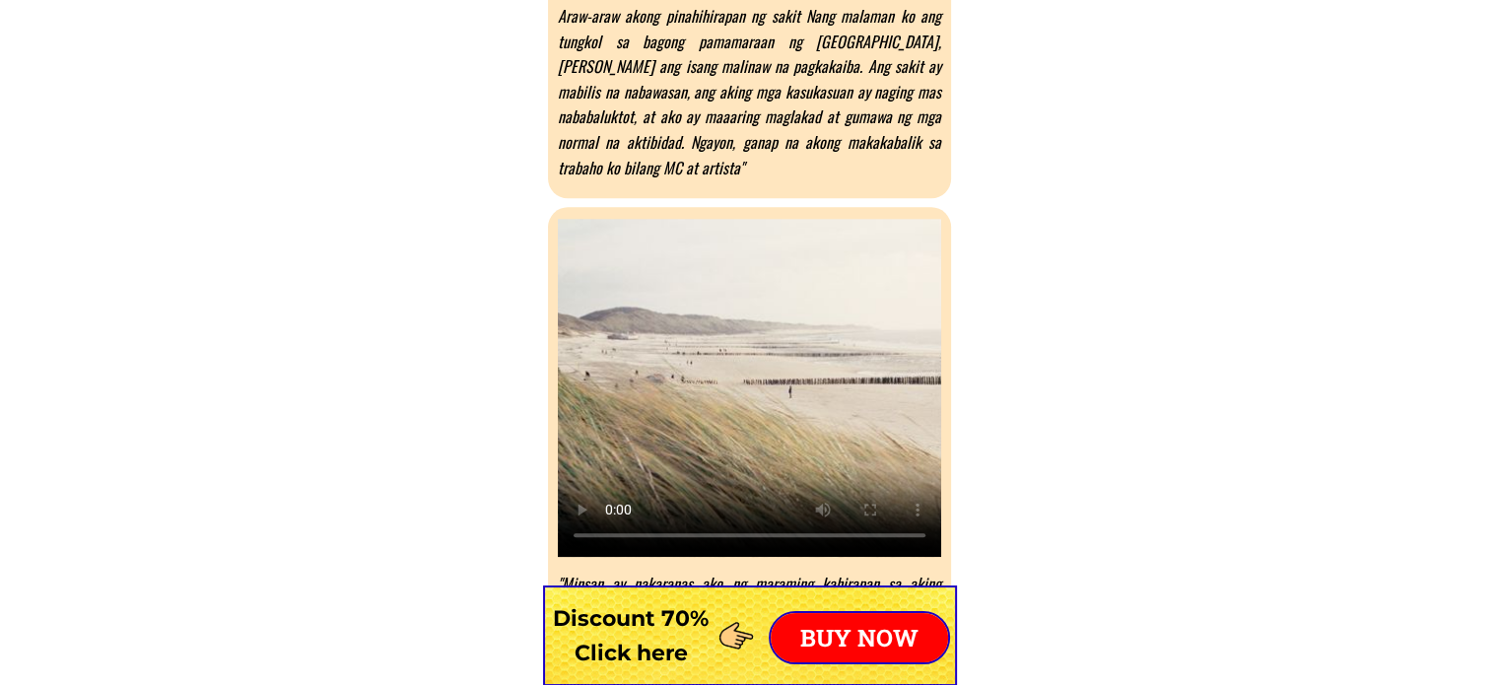
scroll to position [9760, 0]
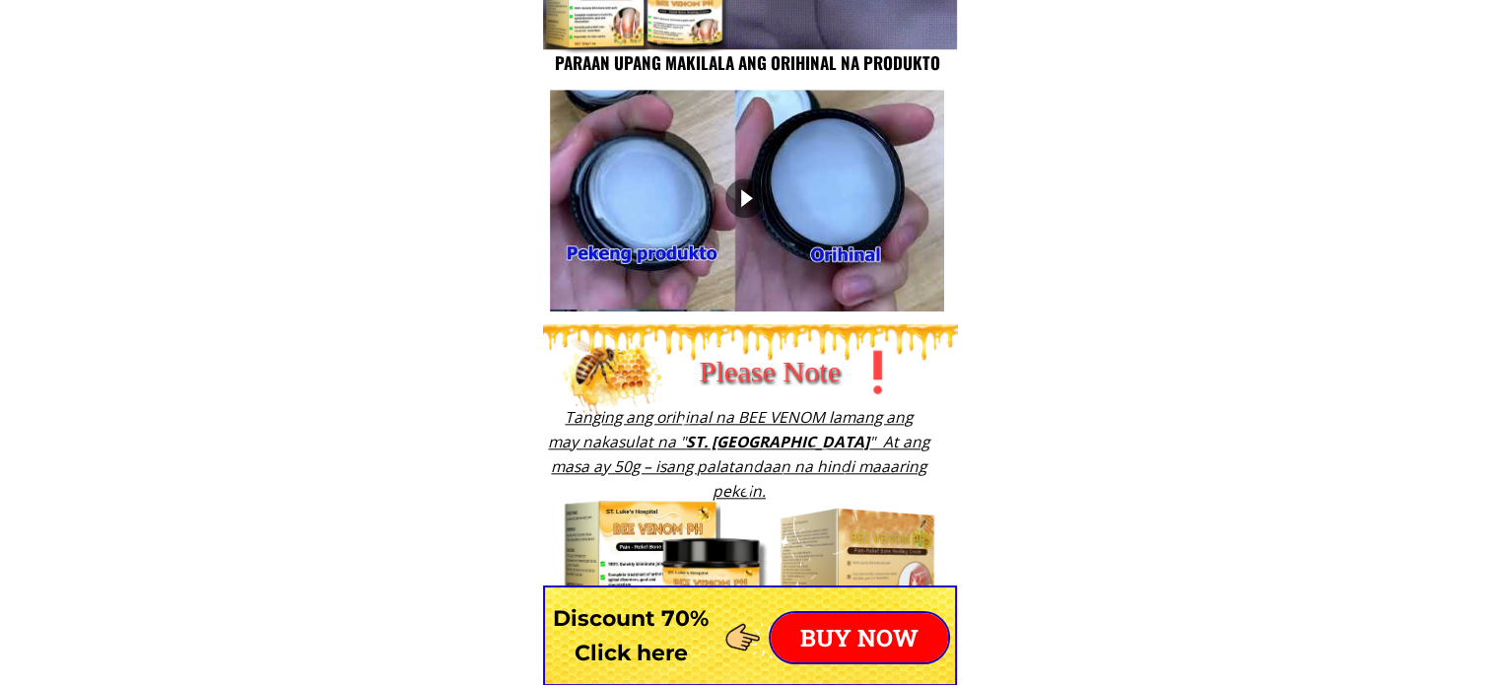
scroll to position [1873, 0]
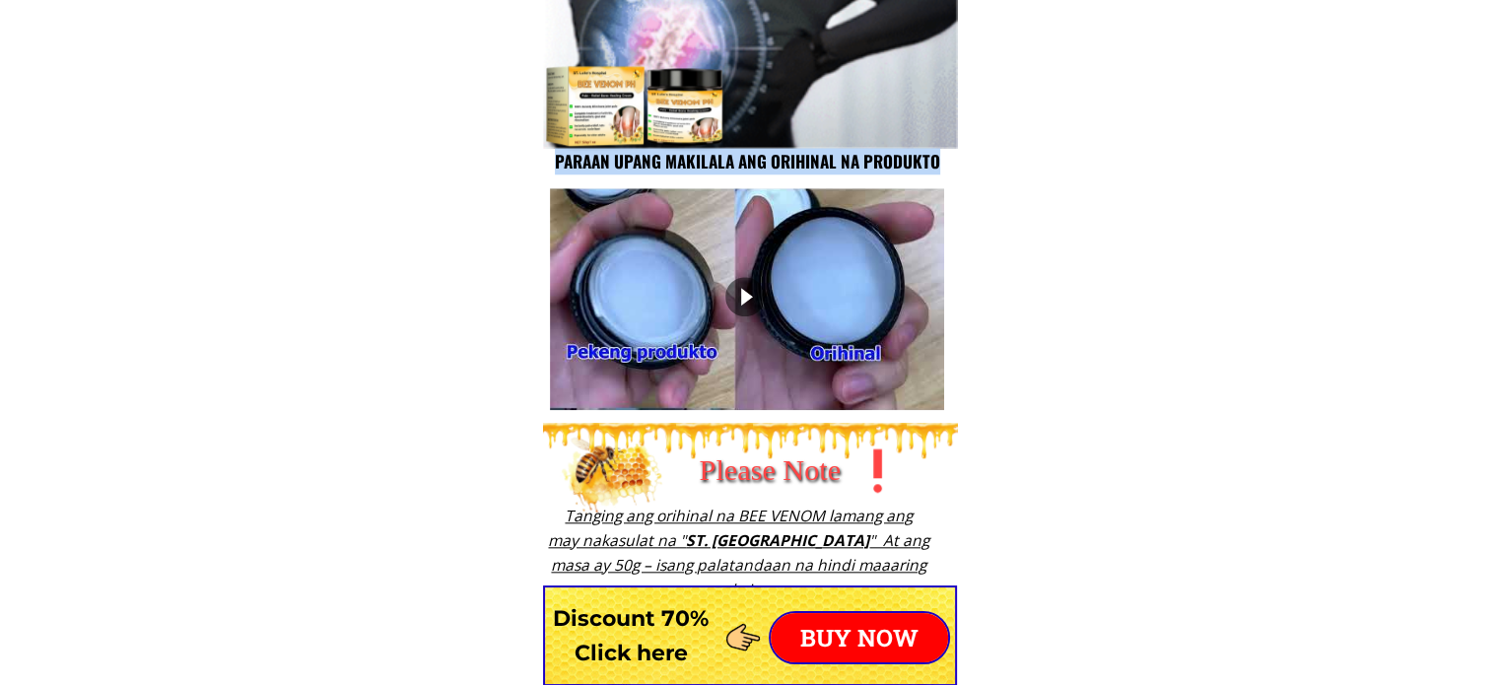
drag, startPoint x: 551, startPoint y: 159, endPoint x: 942, endPoint y: 166, distance: 391.4
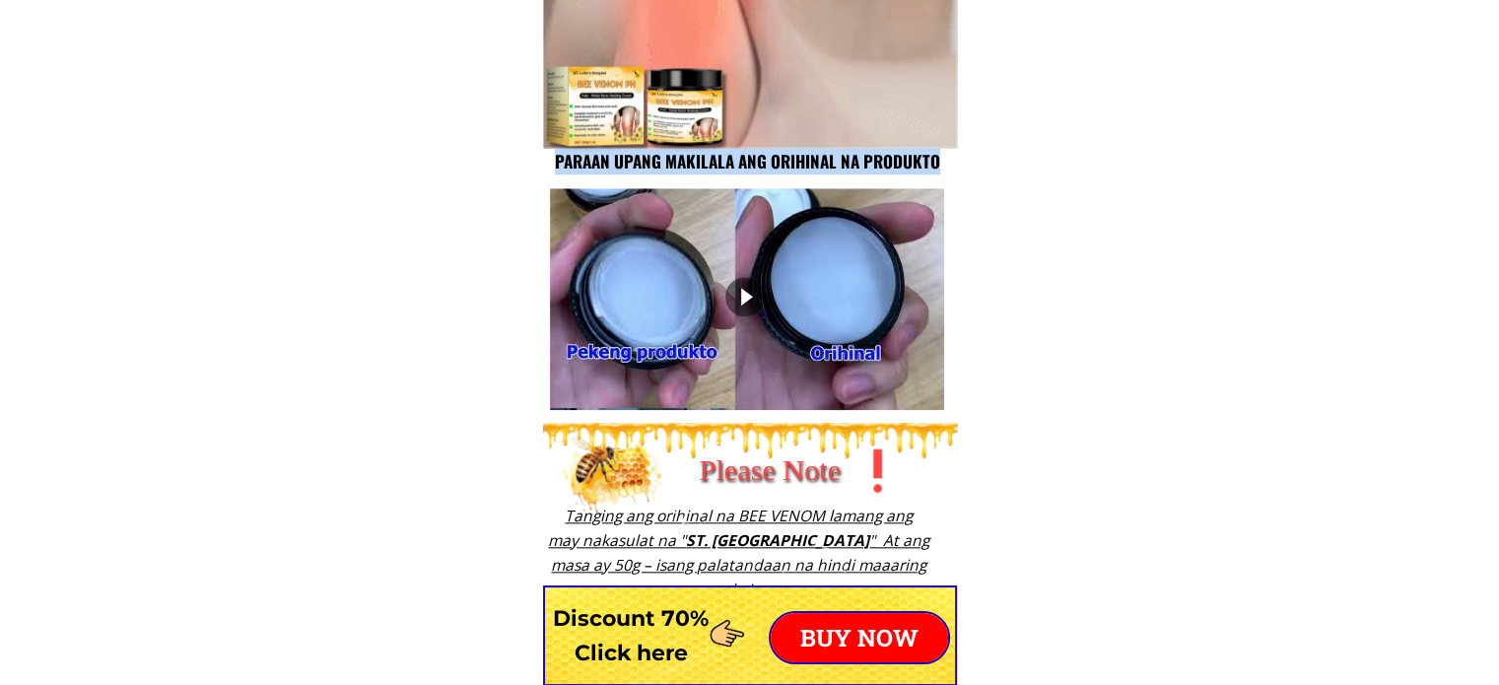
click at [942, 166] on h3 "Paraan upang makilala ang orihinal na produkto" at bounding box center [747, 161] width 408 height 27
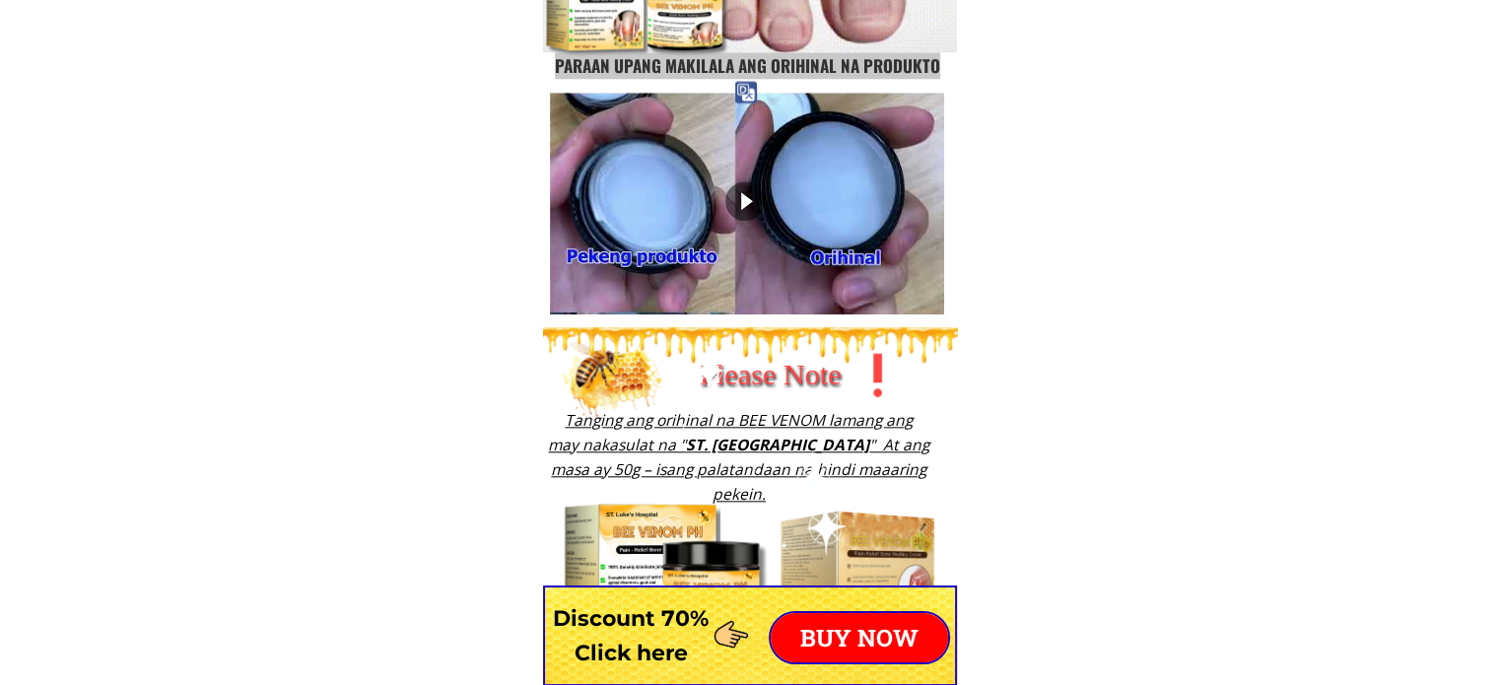
scroll to position [1972, 0]
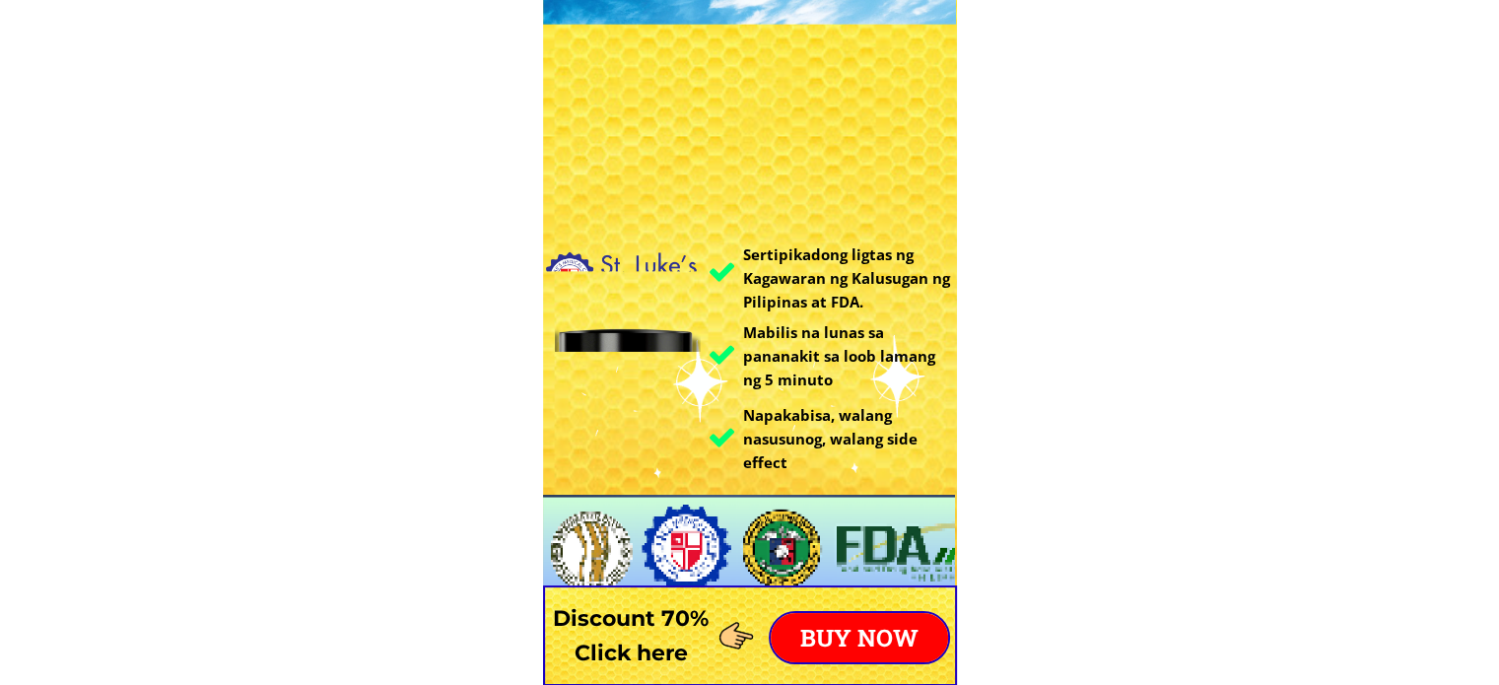
scroll to position [296, 0]
